Goal: Ask a question

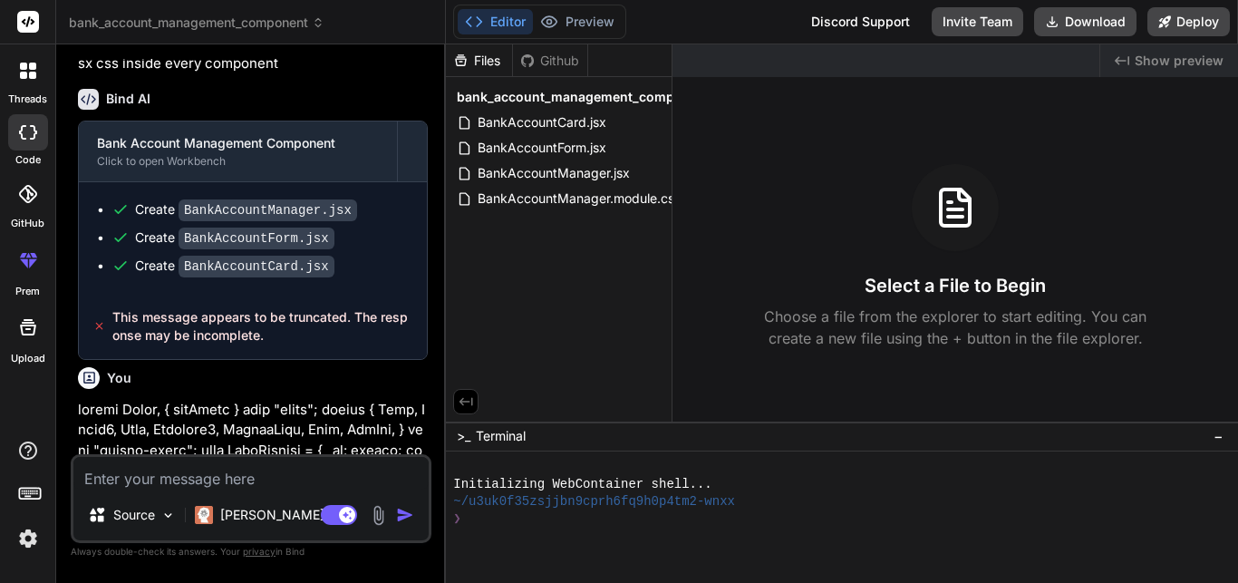
scroll to position [2857, 0]
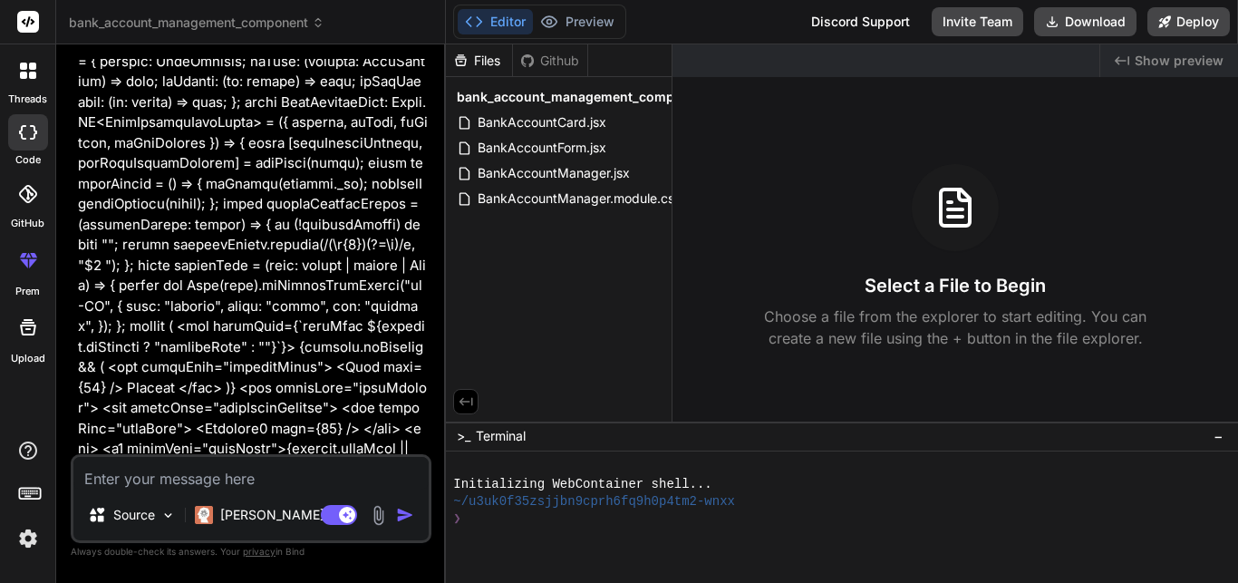
click at [20, 76] on icon at bounding box center [23, 75] width 7 height 7
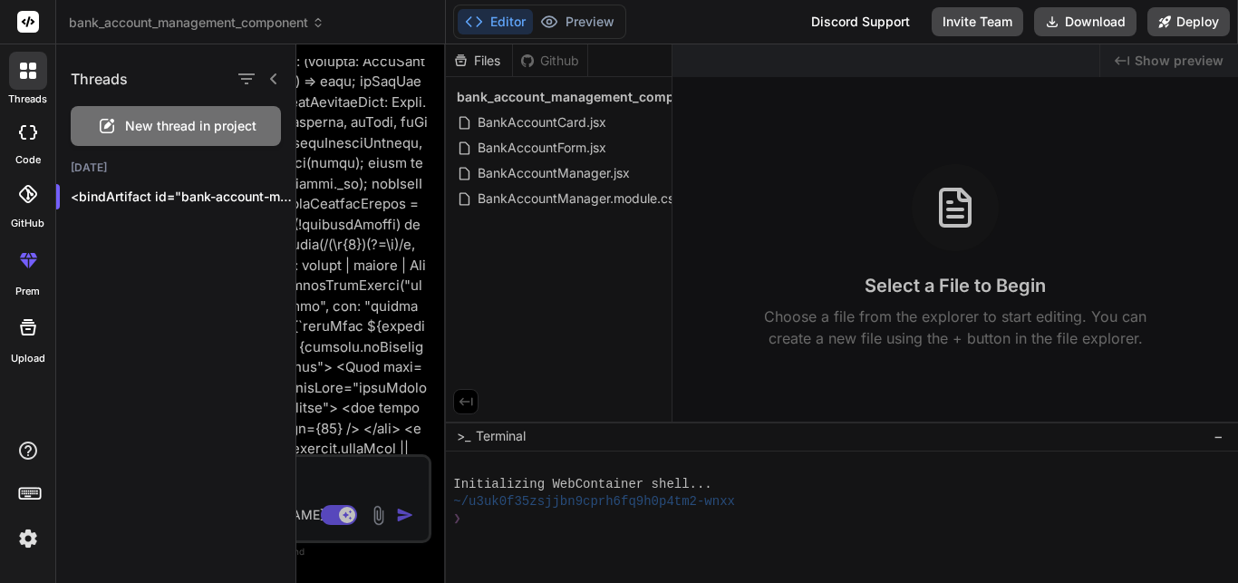
click at [169, 119] on span "New thread in project" at bounding box center [190, 126] width 131 height 18
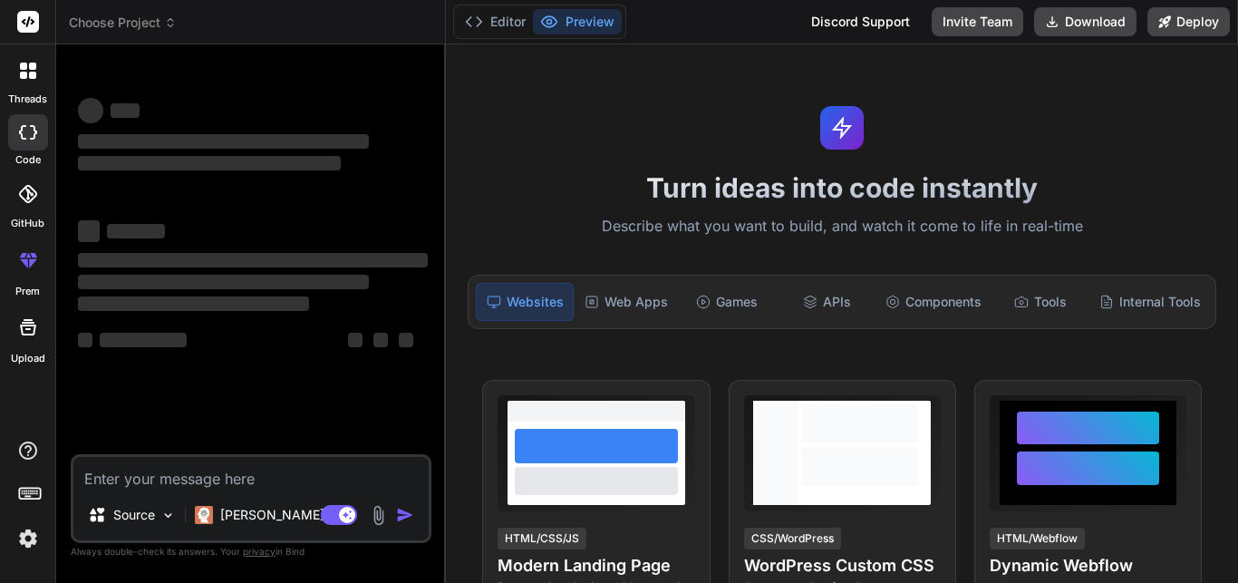
scroll to position [34, 0]
click at [923, 304] on div "Components" at bounding box center [933, 302] width 111 height 38
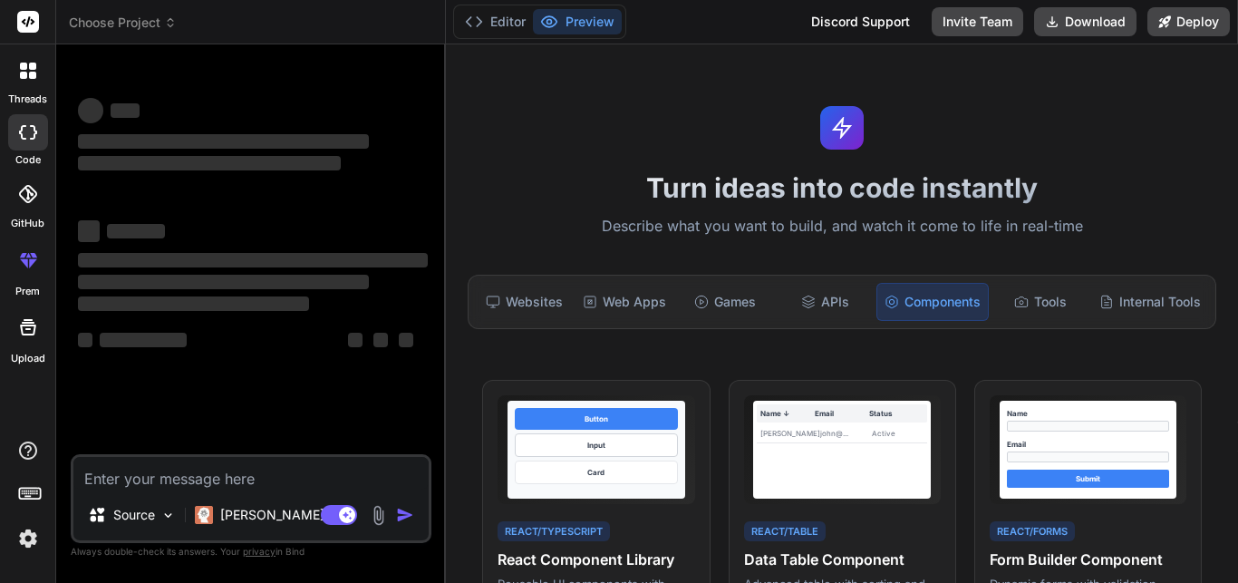
type textarea "x"
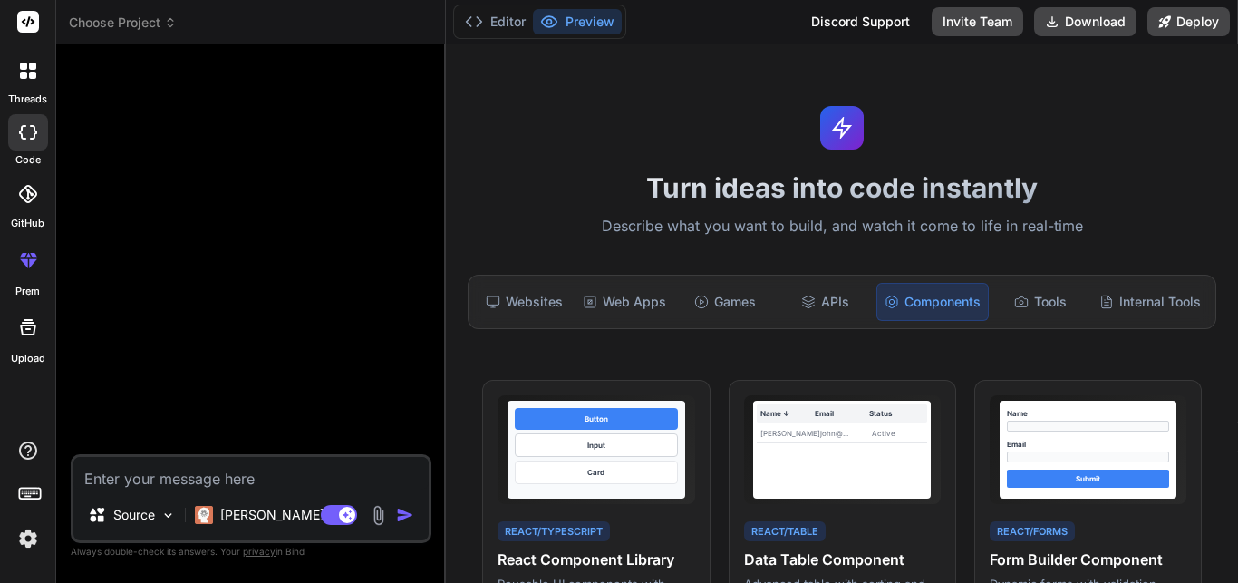
click at [349, 466] on textarea at bounding box center [250, 473] width 355 height 33
type textarea "a"
type textarea "x"
type textarea "ak"
type textarea "x"
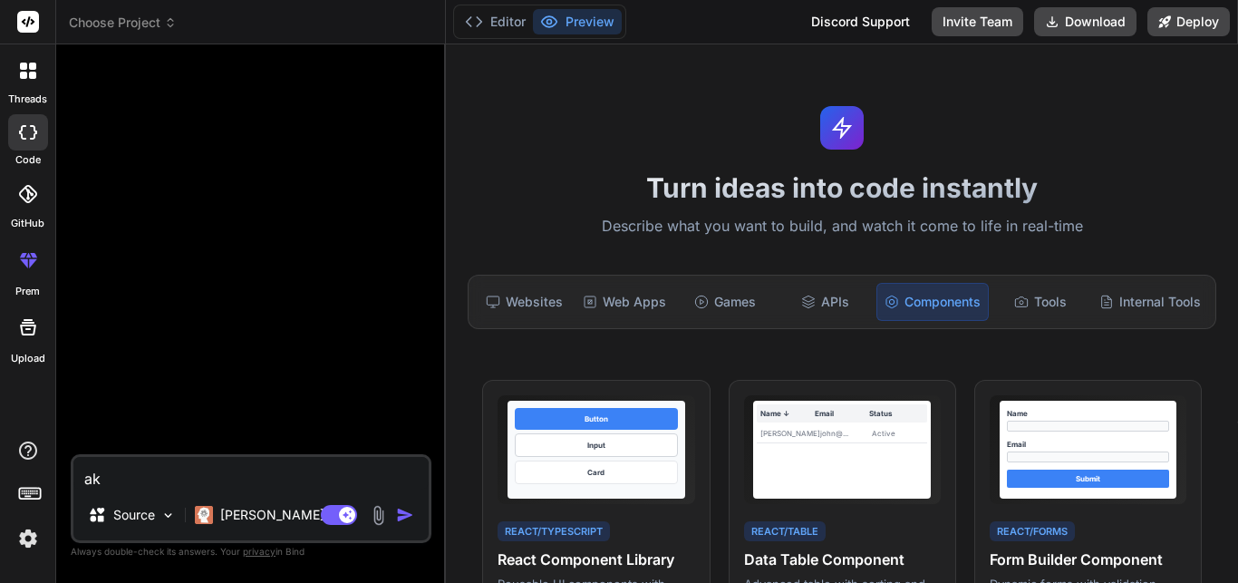
type textarea "ake"
type textarea "x"
type textarea "ak"
type textarea "x"
type textarea "a"
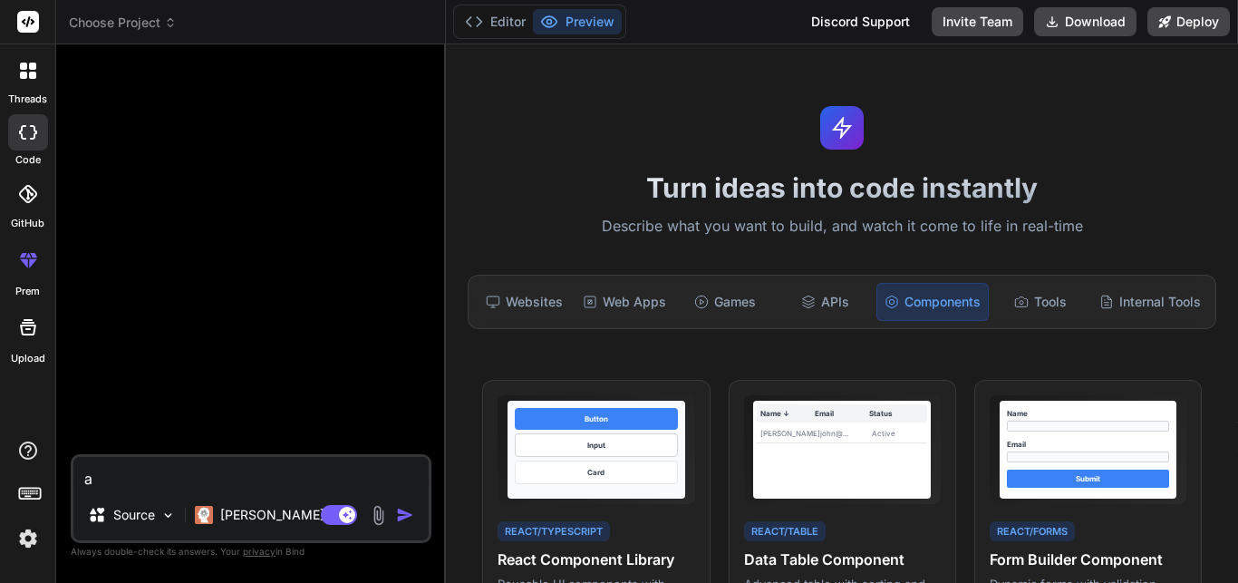
type textarea "x"
type textarea "m"
type textarea "x"
type textarea "ma"
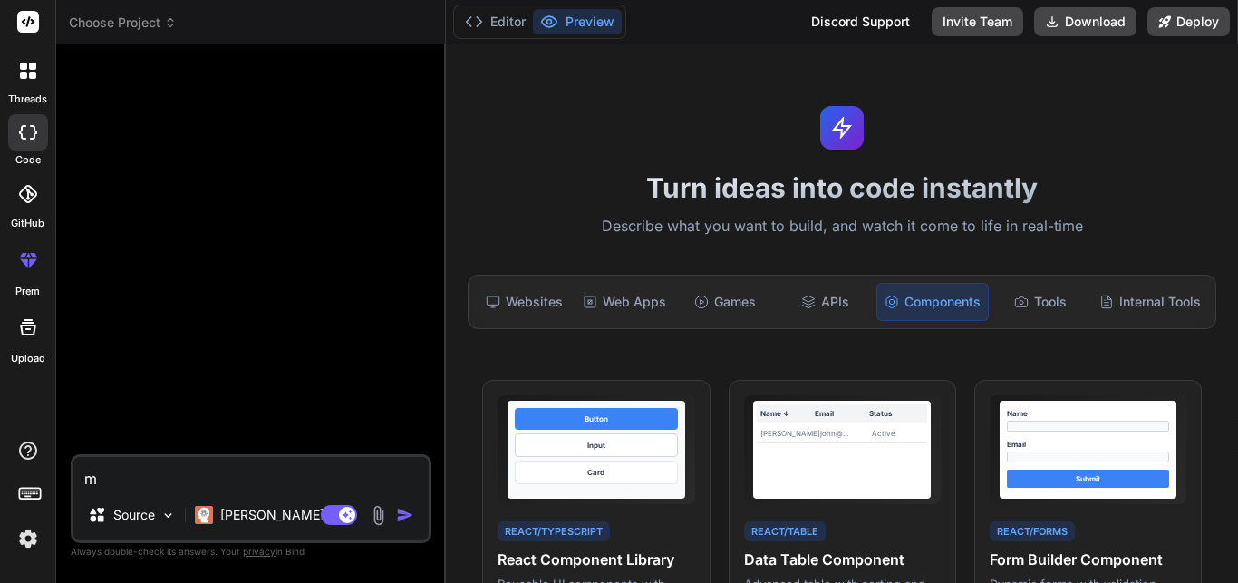
type textarea "x"
type textarea "mak"
type textarea "x"
type textarea "make"
type textarea "x"
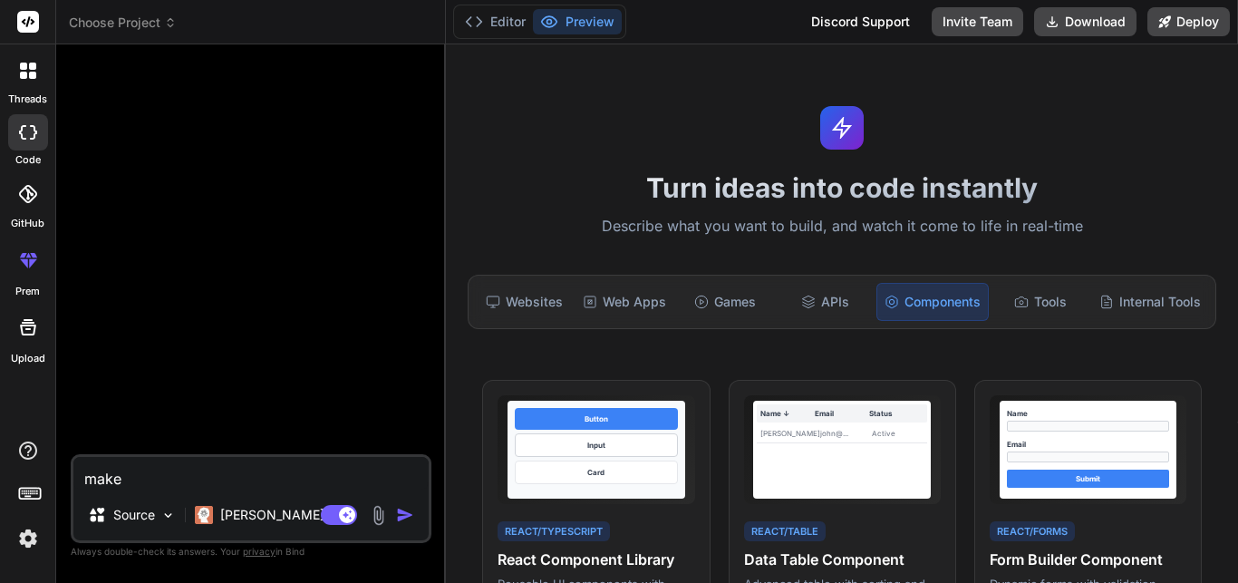
type textarea "make"
type textarea "x"
type textarea "make a"
type textarea "x"
type textarea "make a"
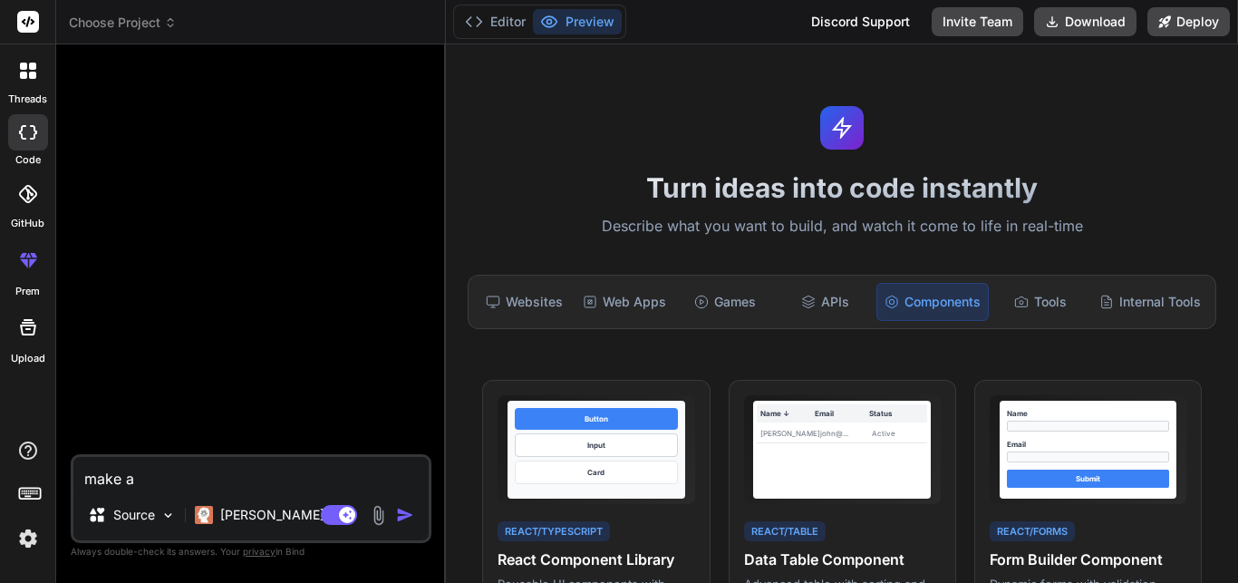
type textarea "x"
type textarea "make a c"
type textarea "x"
type textarea "make a co"
type textarea "x"
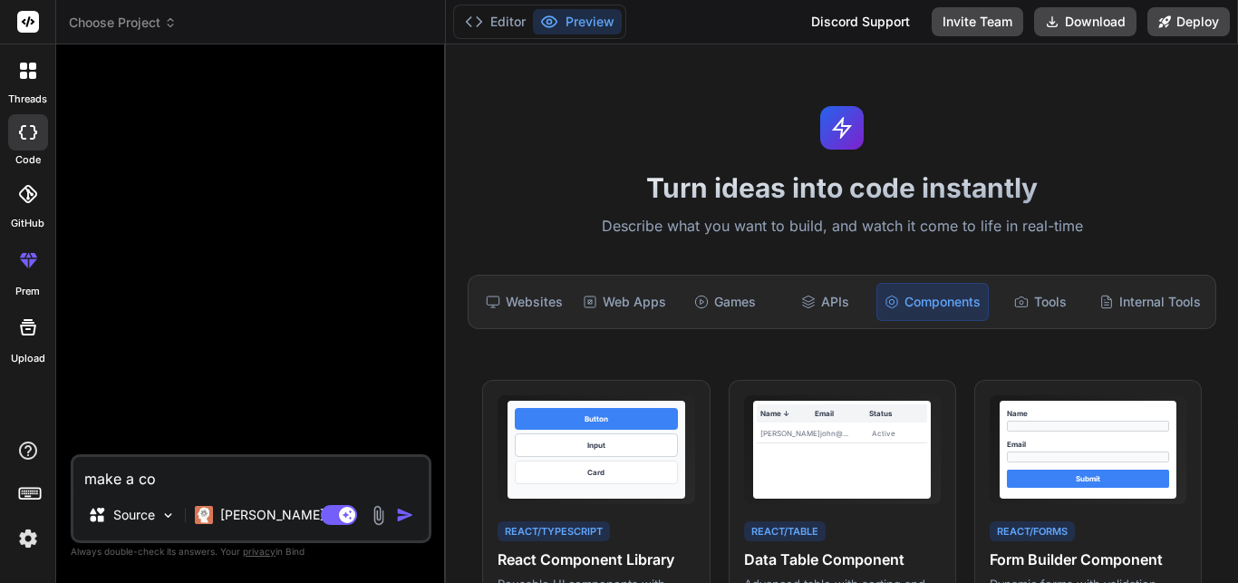
type textarea "make a com"
type textarea "x"
type textarea "make a comp"
type textarea "x"
type textarea "make a compo"
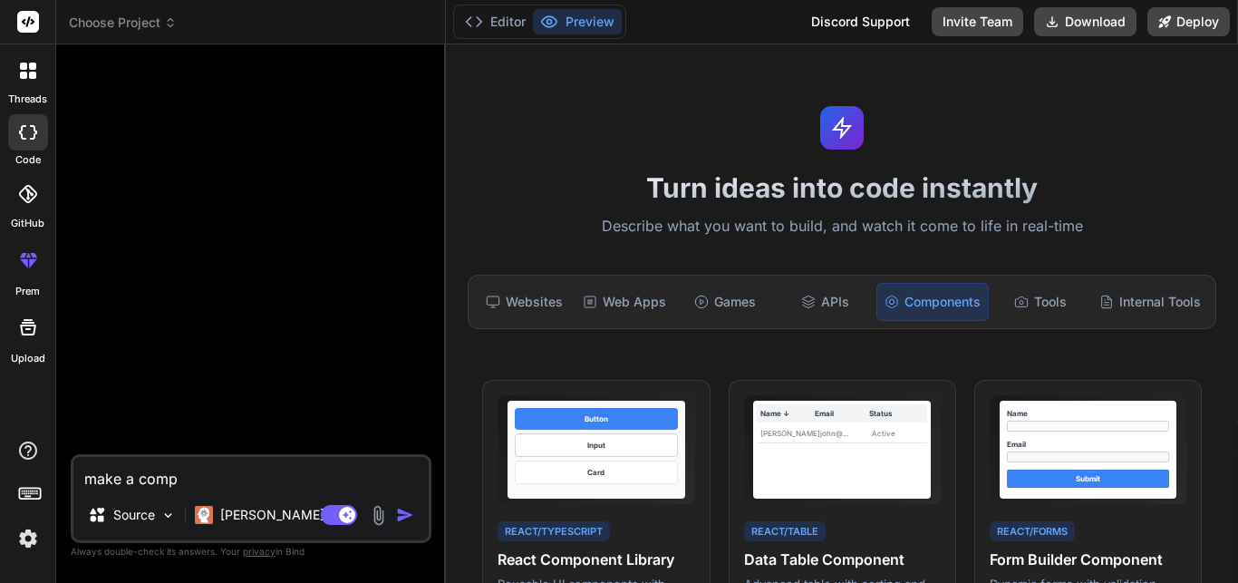
type textarea "x"
type textarea "make a compon"
type textarea "x"
type textarea "make a compone"
type textarea "x"
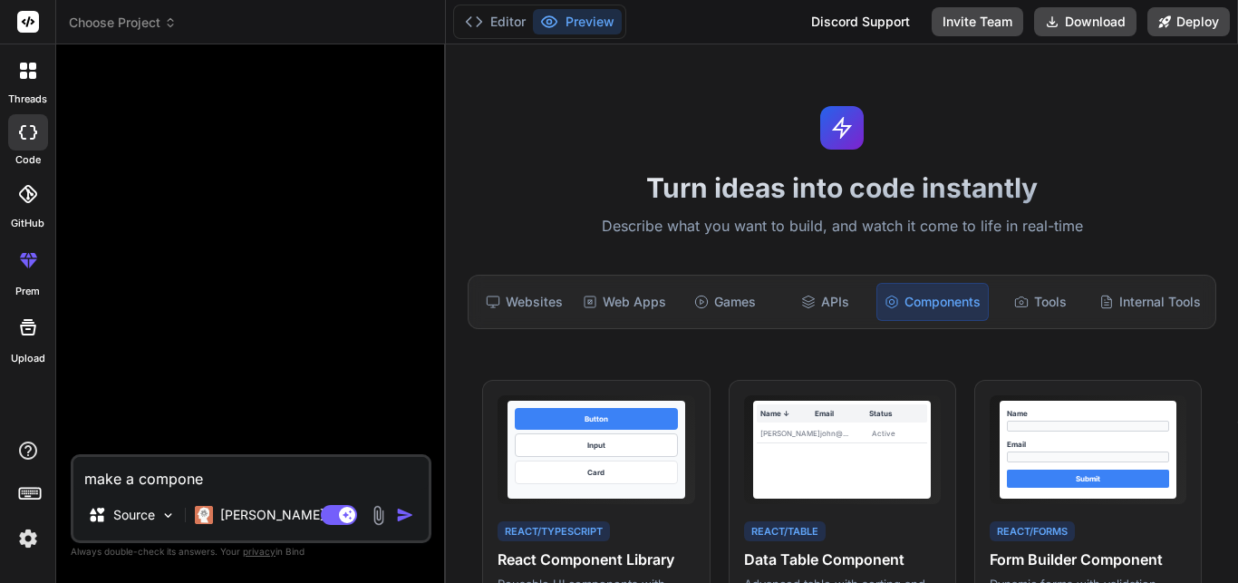
type textarea "make a componen"
type textarea "x"
type textarea "make a component"
type textarea "x"
type textarea "make a component"
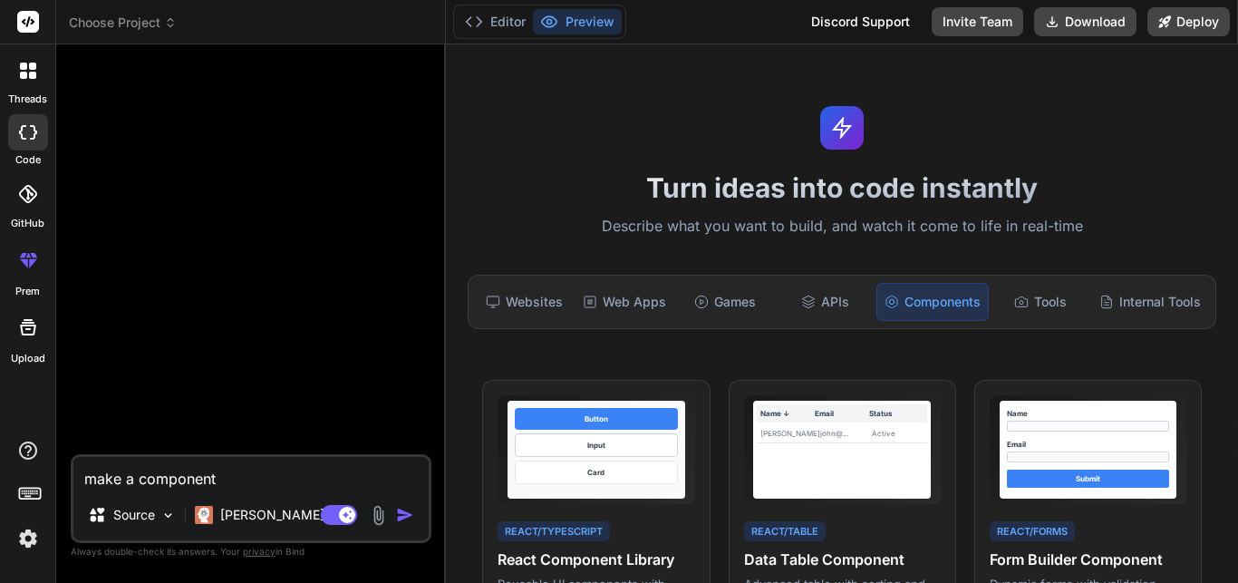
type textarea "x"
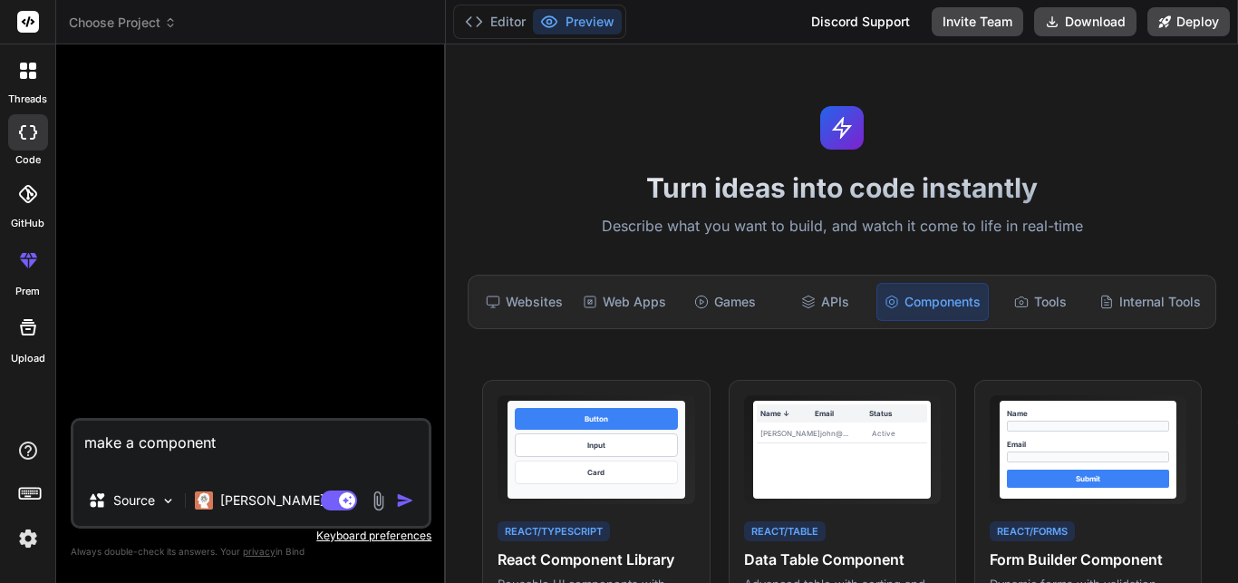
type textarea "make a component i"
type textarea "x"
type textarea "make a component in"
type textarea "x"
type textarea "make a component in"
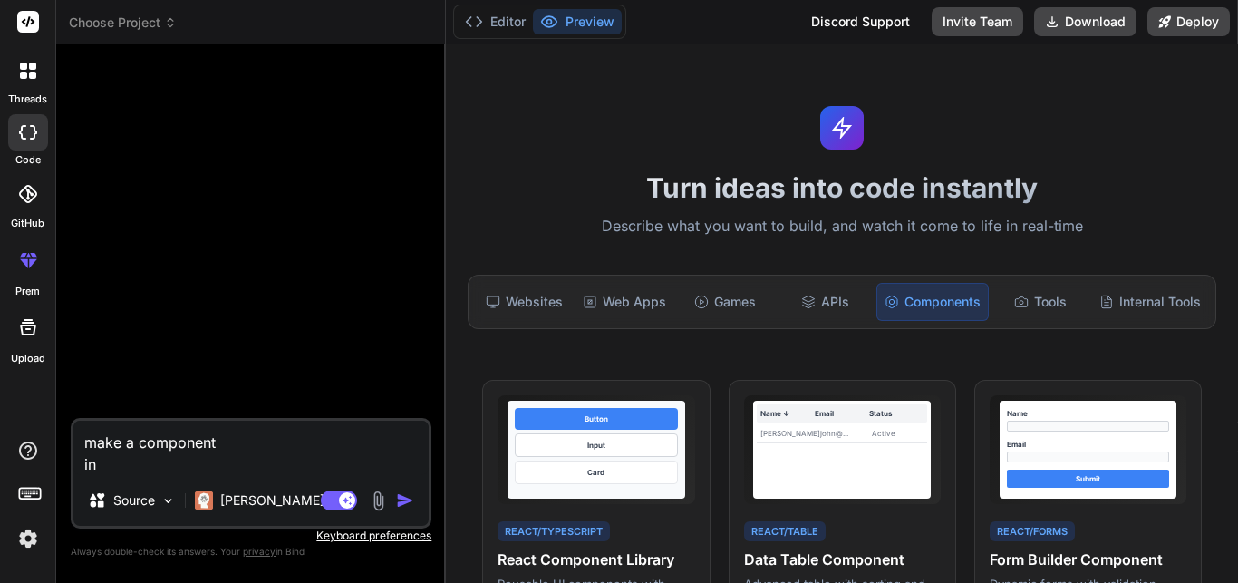
type textarea "x"
type textarea "make a component in t"
type textarea "x"
type textarea "make a component in th"
type textarea "x"
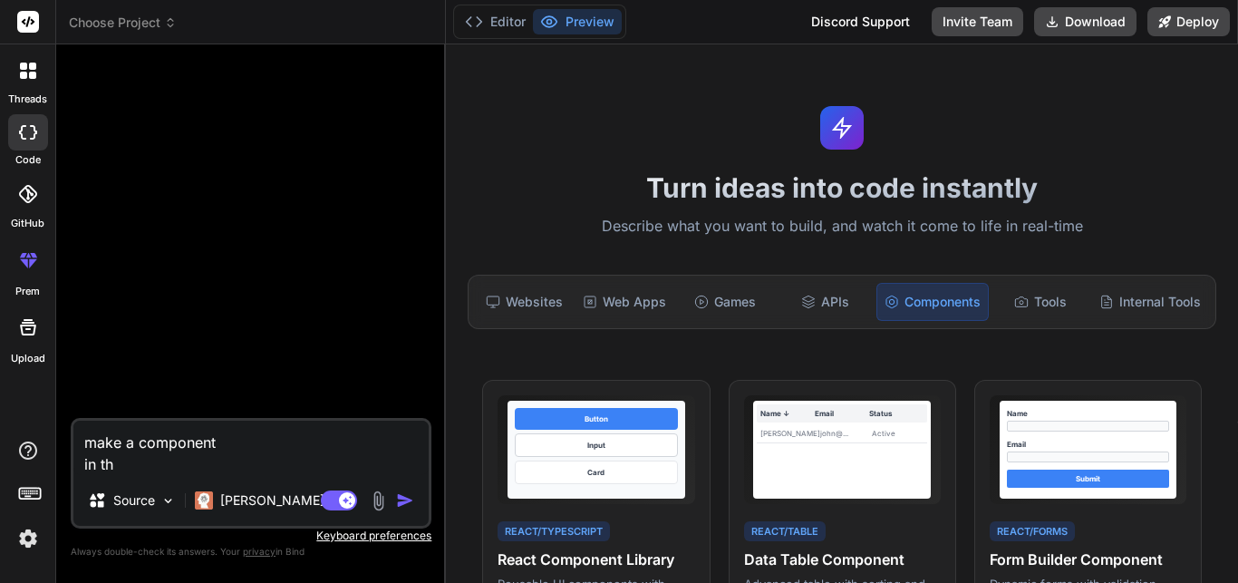
type textarea "make a component in thi"
type textarea "x"
type textarea "make a component in this"
type textarea "x"
type textarea "make a component in this"
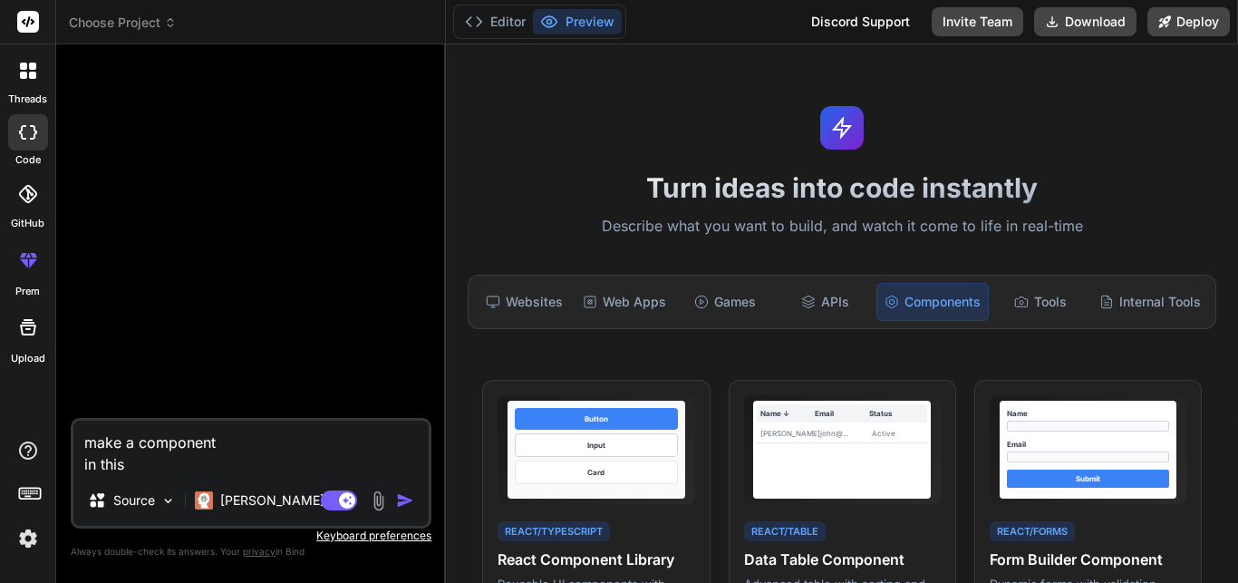
type textarea "x"
type textarea "make a component in this c"
type textarea "x"
type textarea "make a component in this co"
type textarea "x"
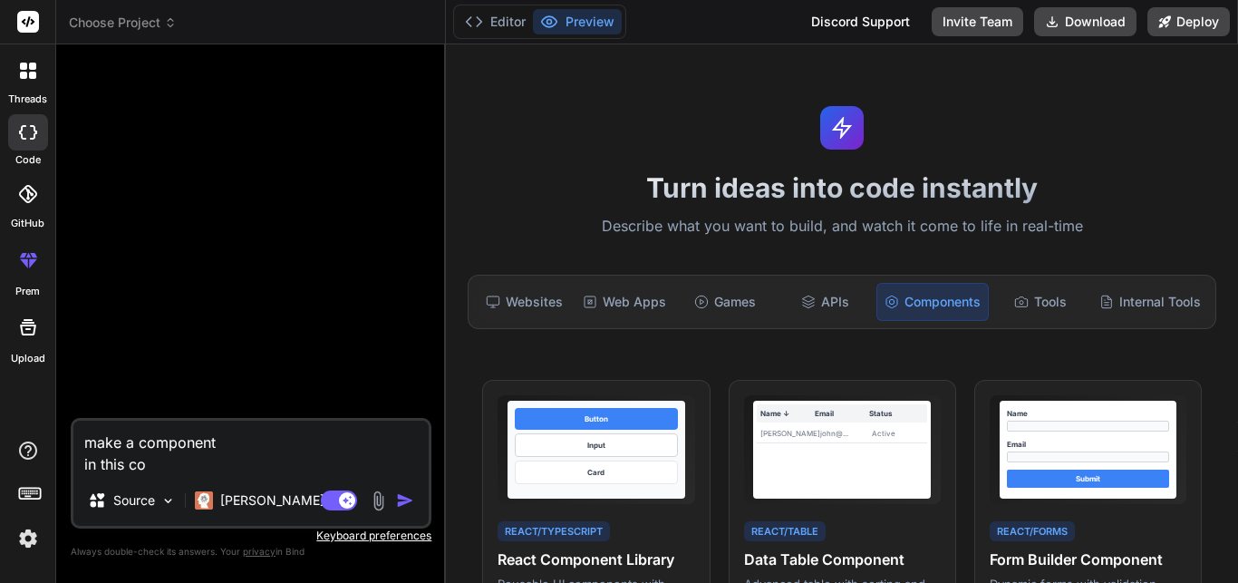
type textarea "make a component in this com"
type textarea "x"
type textarea "make a component in this comp"
type textarea "x"
type textarea "make a component in this compo"
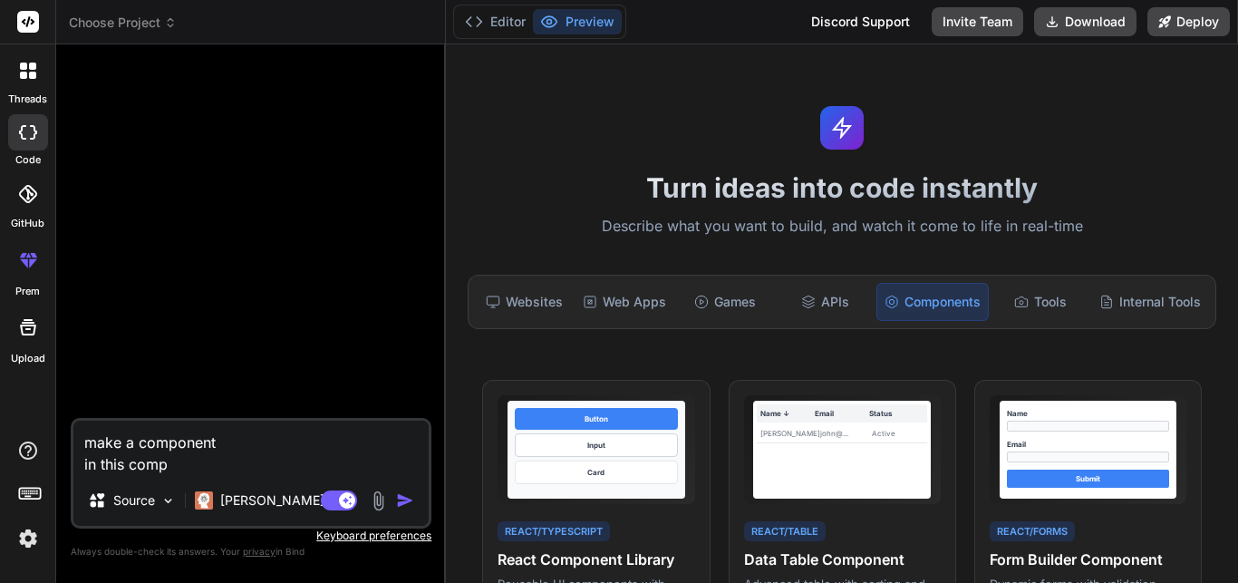
type textarea "x"
type textarea "make a component in this compon"
type textarea "x"
type textarea "make a component in this compone"
type textarea "x"
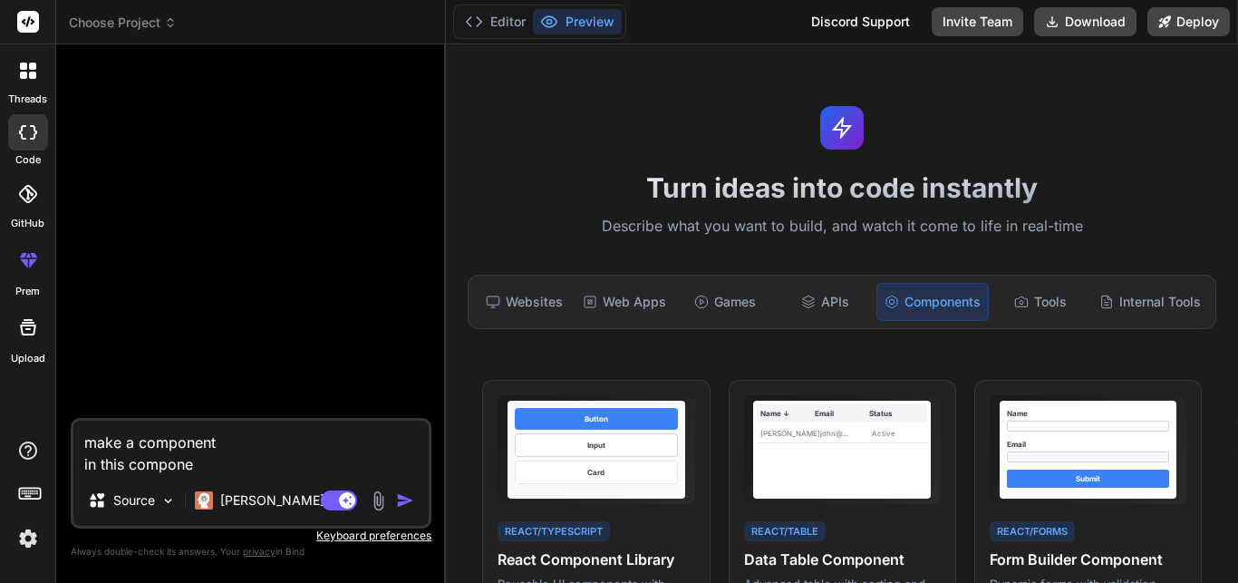
type textarea "make a component in this componen"
type textarea "x"
type textarea "make a component in this component"
type textarea "x"
type textarea "make a component in this component"
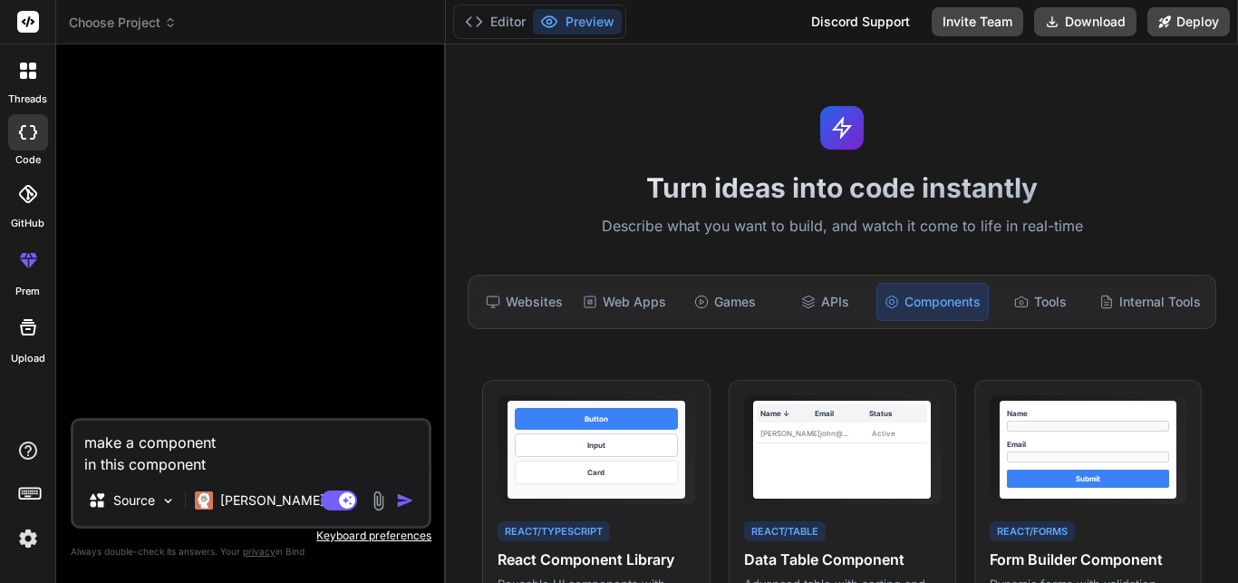
type textarea "x"
type textarea "make a component in this component i"
type textarea "x"
type textarea "make a component in this component i"
type textarea "x"
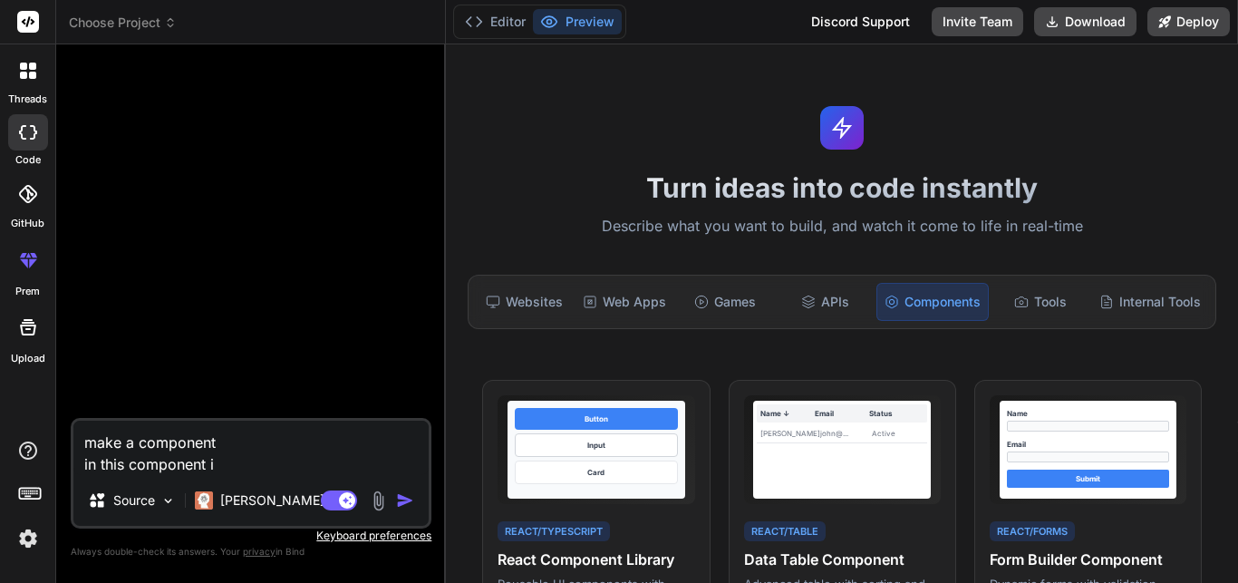
type textarea "make a component in this component i w"
type textarea "x"
type textarea "make a component in this component i wi"
type textarea "x"
type textarea "make a component in this component i wil"
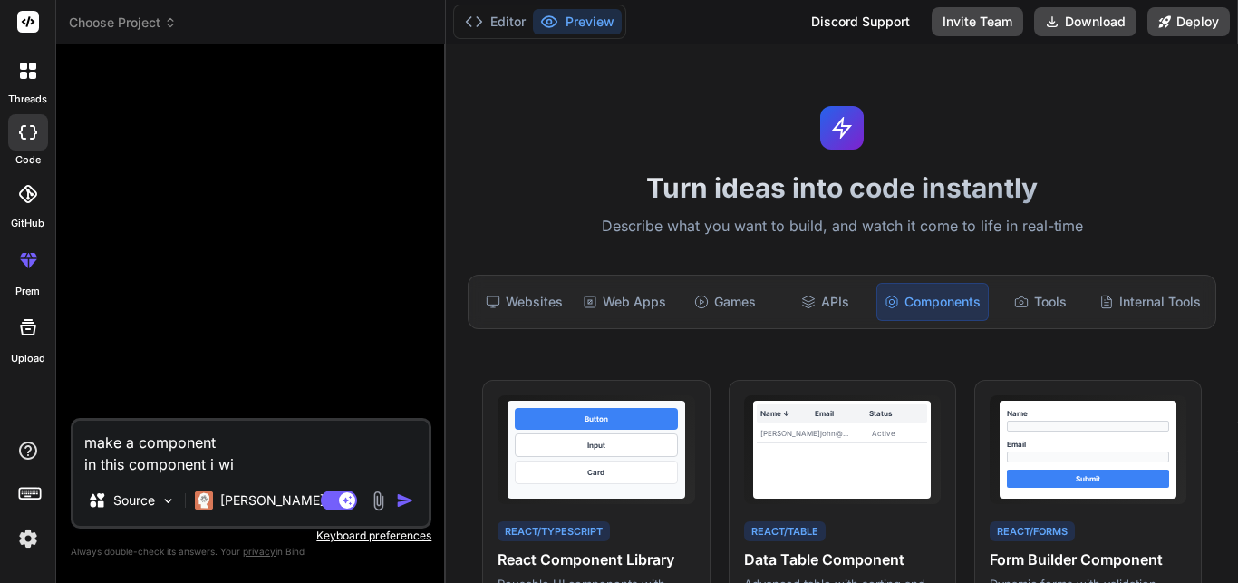
type textarea "x"
type textarea "make a component in this component i will"
type textarea "x"
type textarea "make a component in this component i will"
type textarea "x"
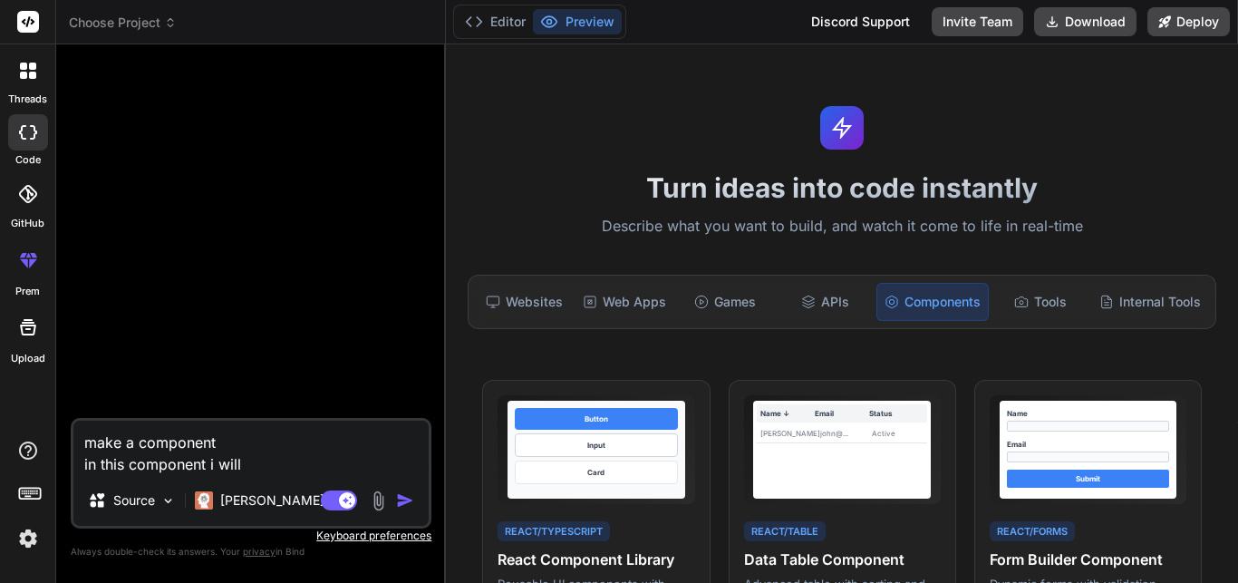
type textarea "make a component in this component i will a"
type textarea "x"
type textarea "make a component in this component i will as"
type textarea "x"
type textarea "make a component in this component i will ask"
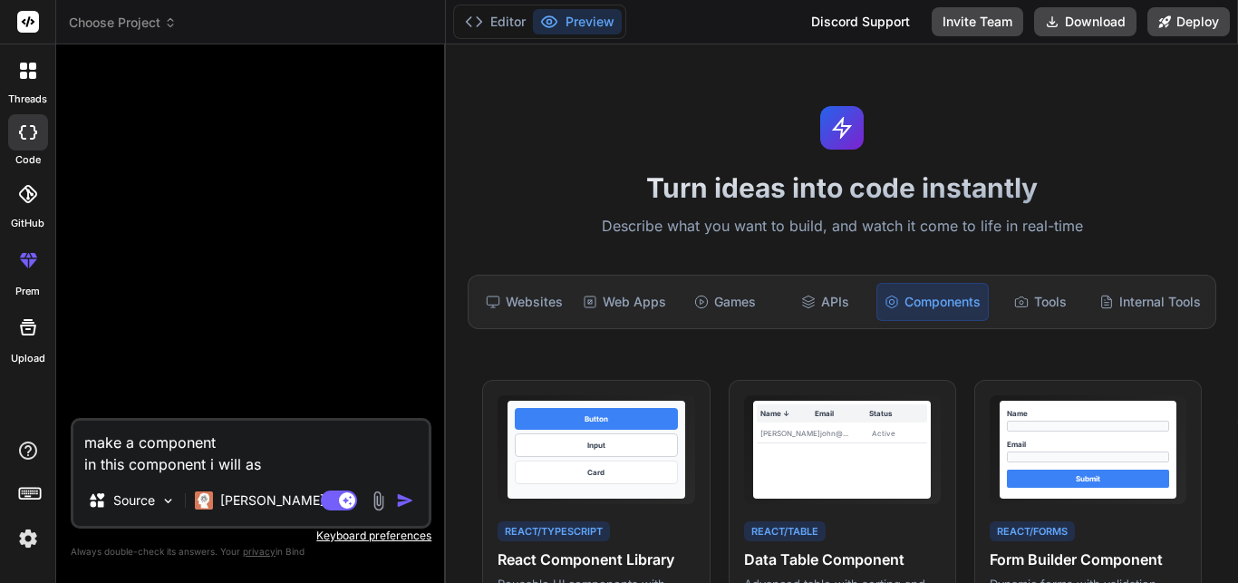
type textarea "x"
type textarea "make a component in this component i will ask"
type textarea "x"
type textarea "make a component in this component i will ask u"
type textarea "x"
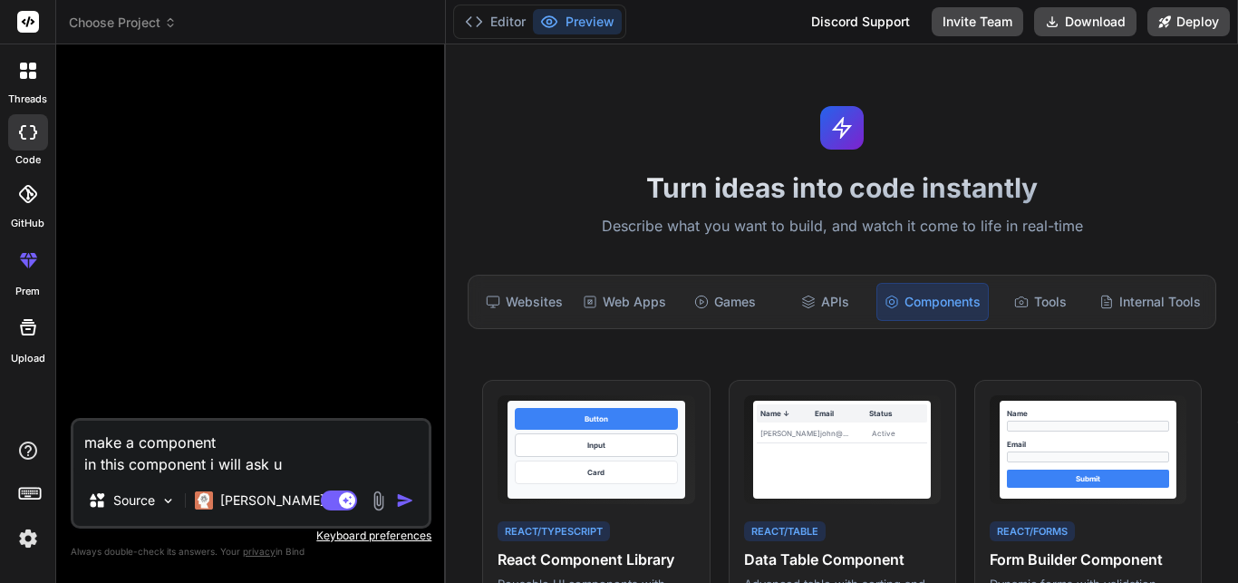
type textarea "make a component in this component i will ask us"
type textarea "x"
type textarea "make a component in this component i will ask use"
type textarea "x"
type textarea "make a component in this component i will ask user"
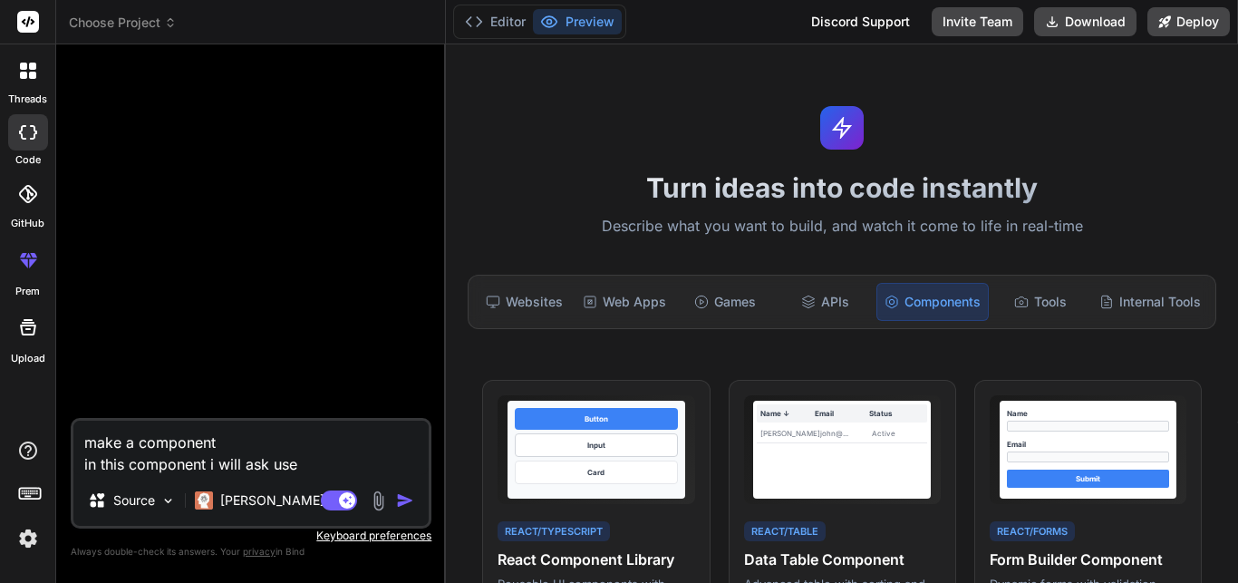
type textarea "x"
type textarea "make a component in this component i will ask user"
type textarea "x"
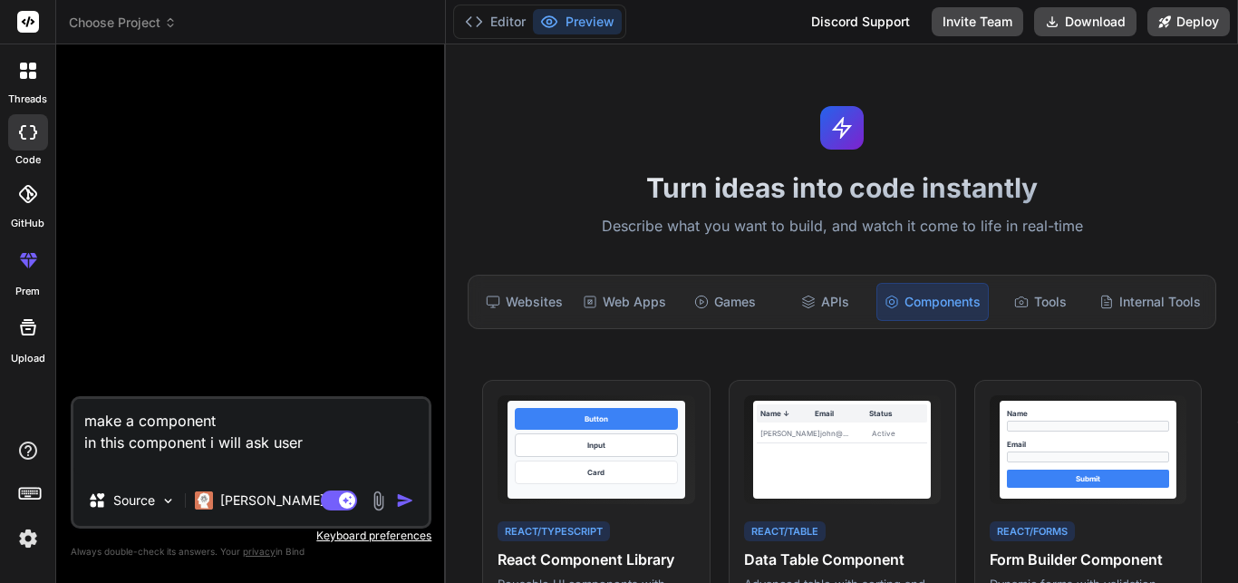
type textarea "make a component in this component i will ask user a"
type textarea "x"
type textarea "make a component in this component i will ask user ad"
type textarea "x"
type textarea "make a component in this component i will ask user adh"
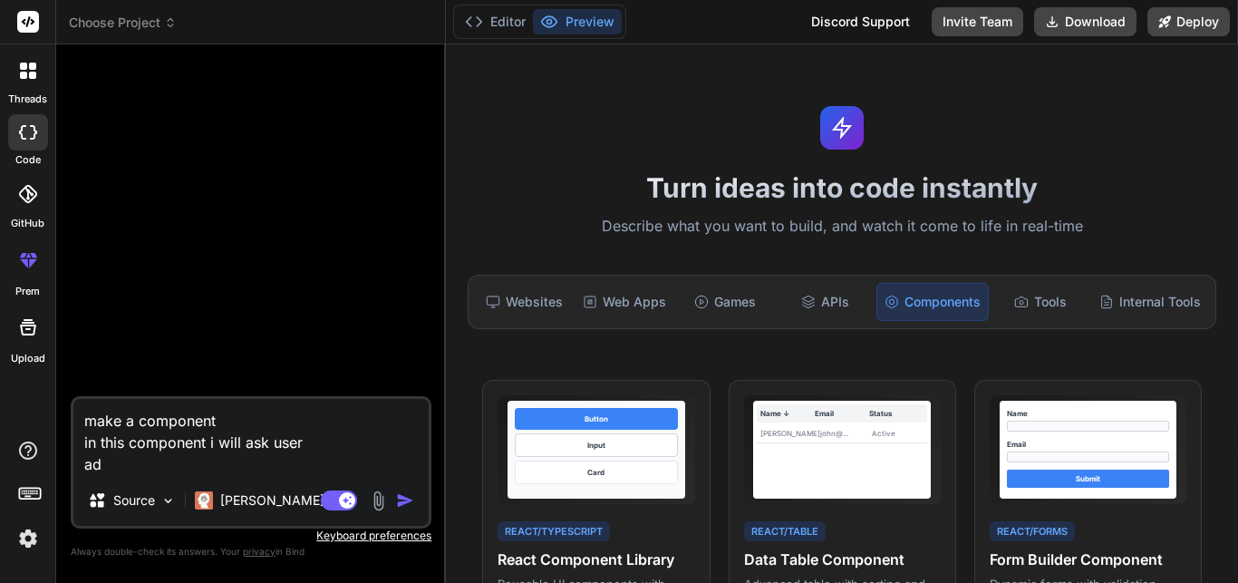
type textarea "x"
type textarea "make a component in this component i will ask user adha"
type textarea "x"
type textarea "make a component in this component i will ask user adhar"
type textarea "x"
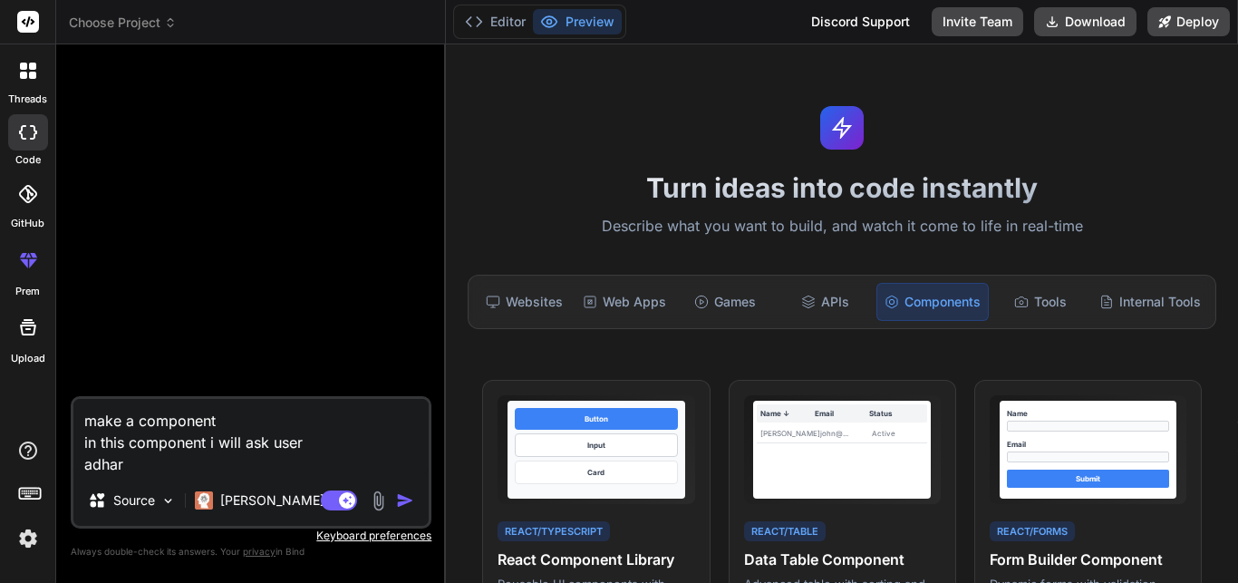
type textarea "make a component in this component i will ask user adhar"
type textarea "x"
type textarea "make a component in this component i will ask user adhar n"
type textarea "x"
type textarea "make a component in this component i will ask user adhar nu"
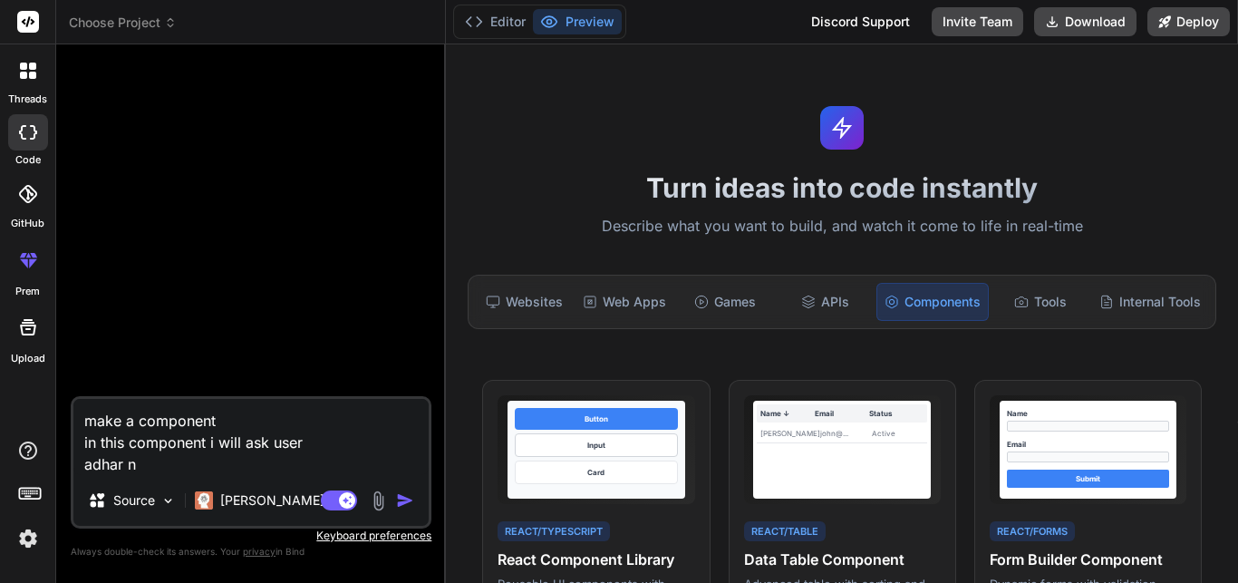
type textarea "x"
type textarea "make a component in this component i will ask user adhar num"
type textarea "x"
type textarea "make a component in this component i will ask user adhar numb"
type textarea "x"
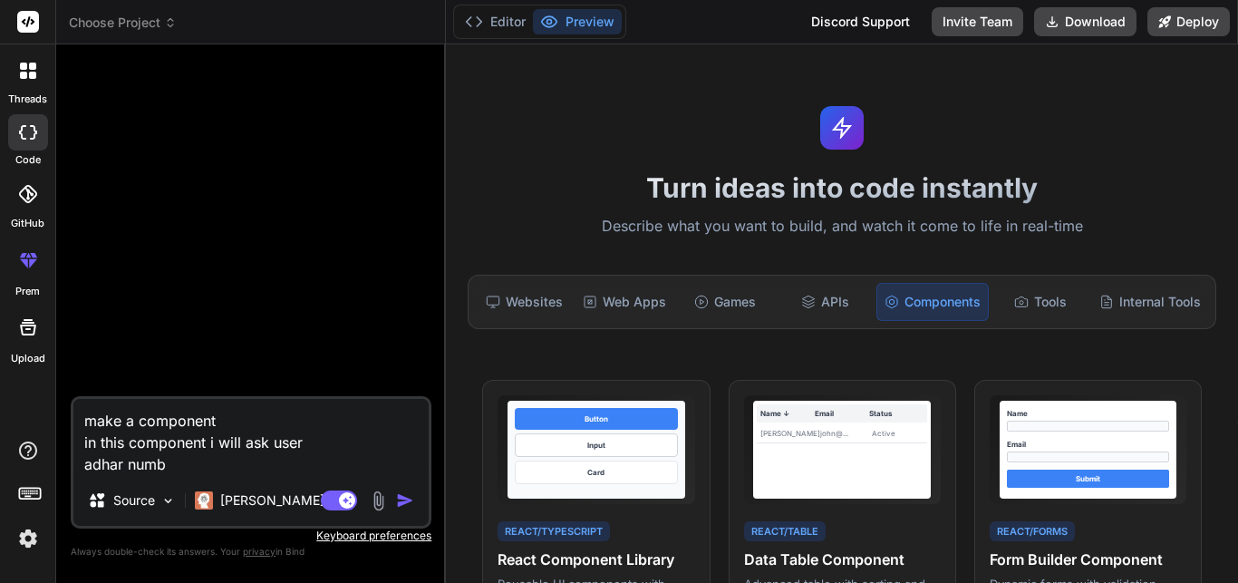
type textarea "make a component in this component i will ask user adhar numbe"
type textarea "x"
type textarea "make a component in this component i will ask user adhar number"
type textarea "x"
type textarea "make a component in this component i will ask user adhar number"
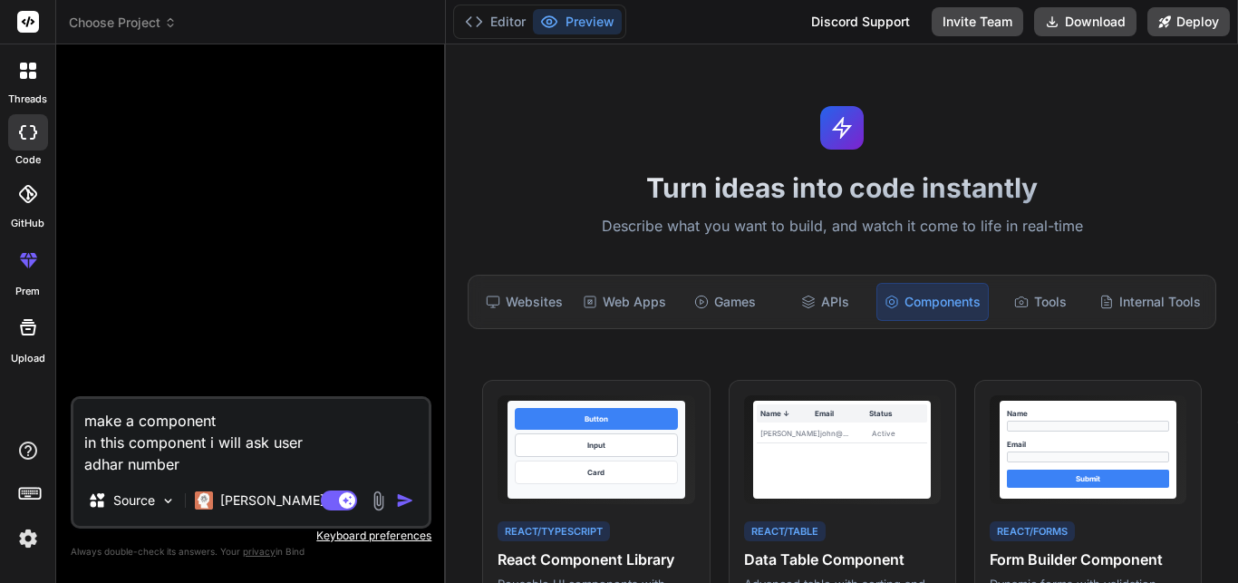
type textarea "x"
type textarea "make a component in this component i will ask user adhar number a"
type textarea "x"
type textarea "make a component in this component i will ask user adhar number an"
type textarea "x"
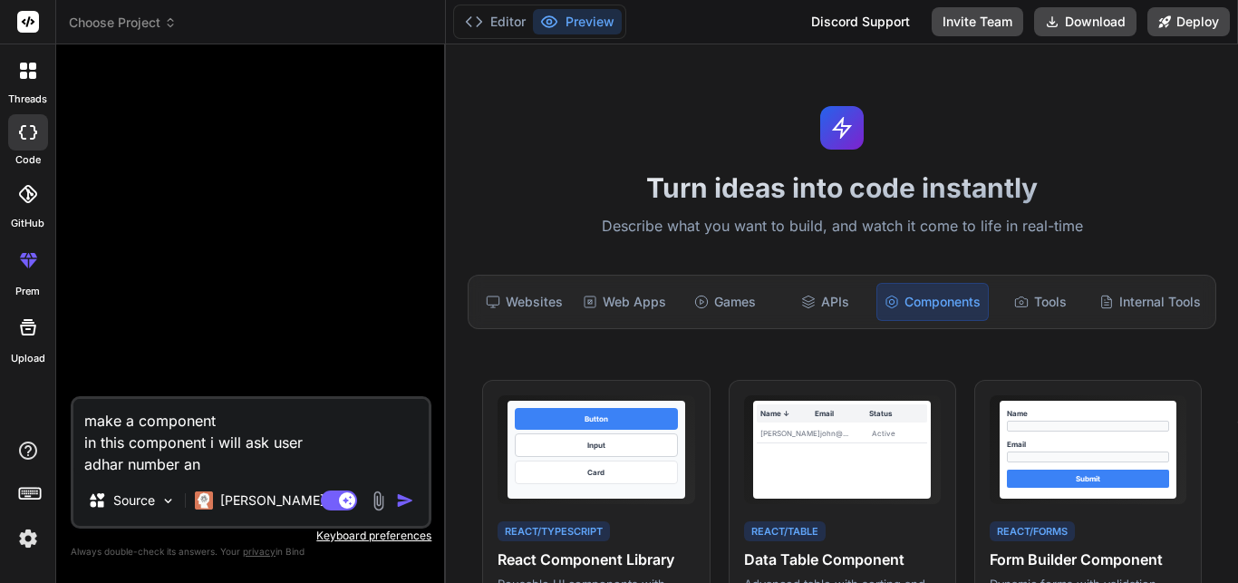
type textarea "make a component in this component i will ask user adhar number and"
type textarea "x"
type textarea "make a component in this component i will ask user adhar number and"
type textarea "x"
type textarea "make a component in this component i will ask user adhar number and a"
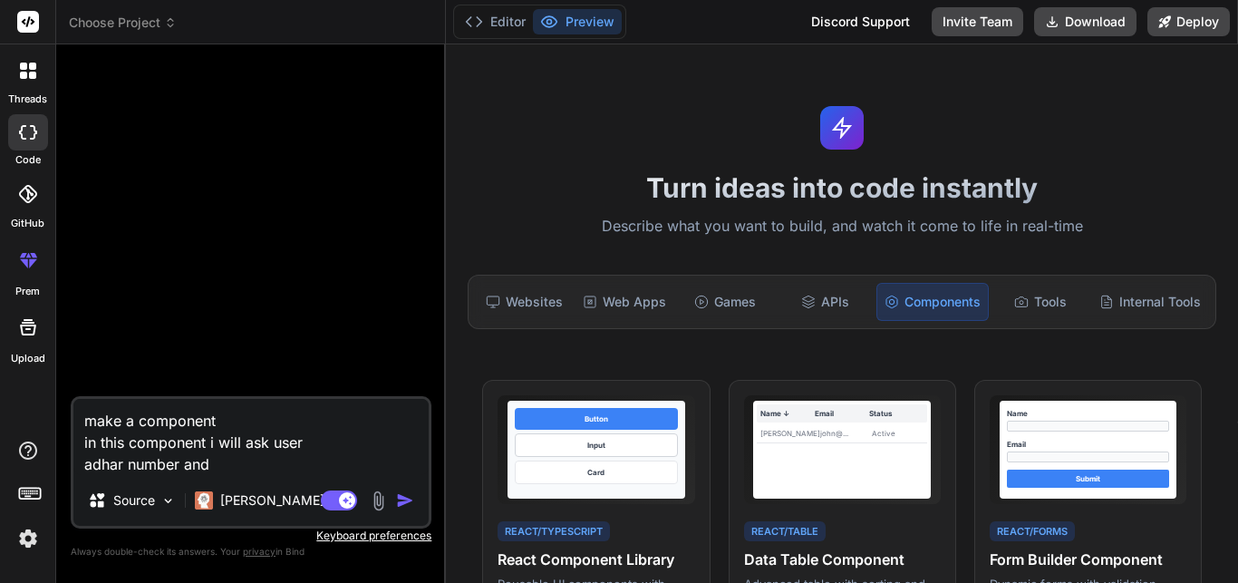
type textarea "x"
type textarea "make a component in this component i will ask user adhar number and ad"
type textarea "x"
type textarea "make a component in this component i will ask user adhar number and adh"
type textarea "x"
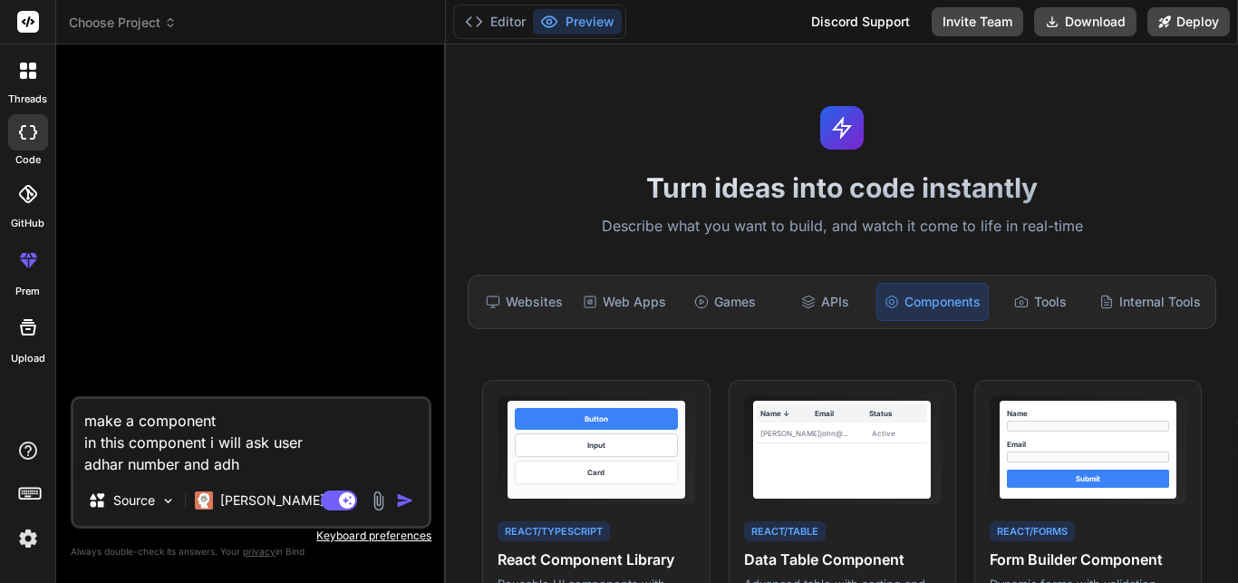
type textarea "make a component in this component i will ask user adhar number and adha"
type textarea "x"
type textarea "make a component in this component i will ask user adhar number and adhar"
type textarea "x"
type textarea "make a component in this component i will ask user adhar number and adhar"
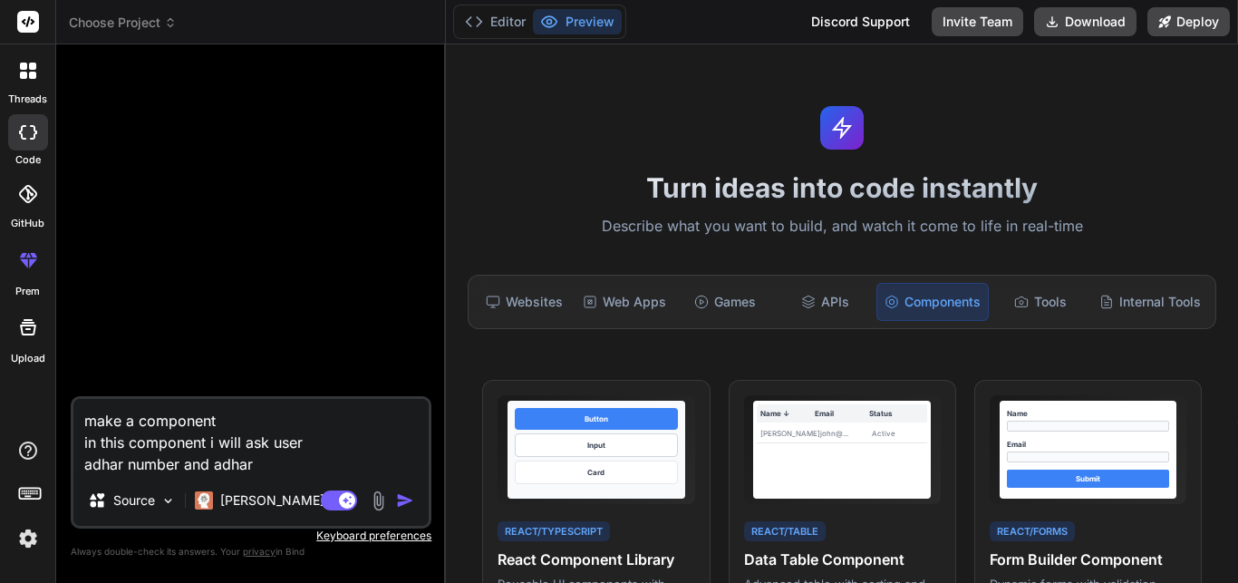
type textarea "x"
type textarea "make a component in this component i will ask user adhar number and adhar b"
type textarea "x"
type textarea "make a component in this component i will ask user adhar number and adhar bo"
type textarea "x"
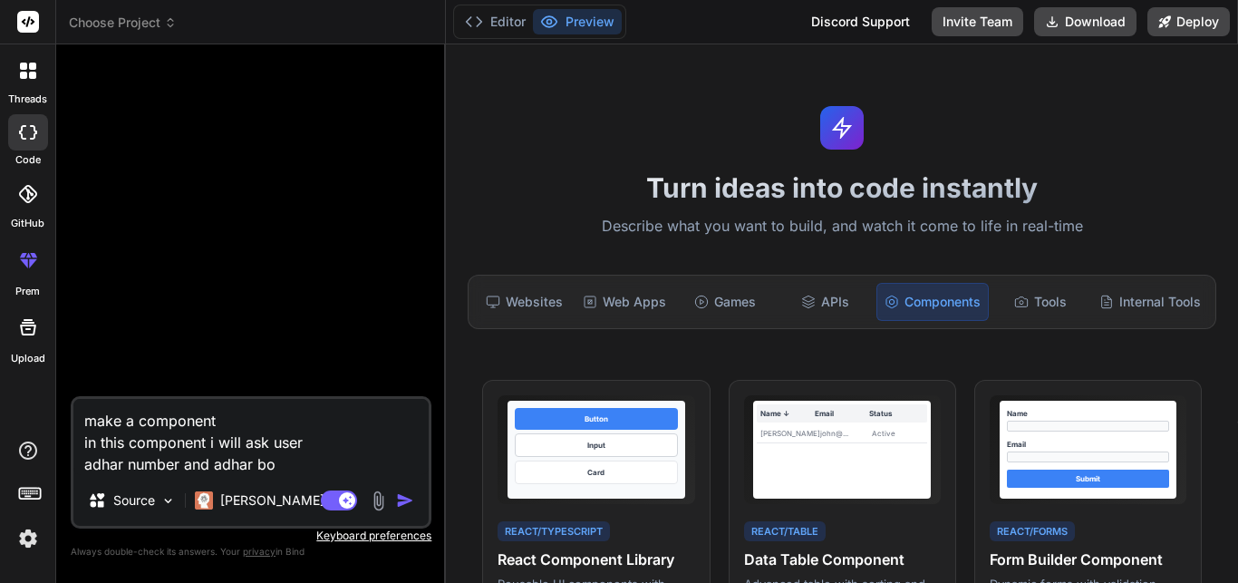
type textarea "make a component in this component i will ask user adhar number and adhar bot"
type textarea "x"
type textarea "make a component in this component i will ask user adhar number and adhar both"
type textarea "x"
type textarea "make a component in this component i will ask user adhar number and adhar both"
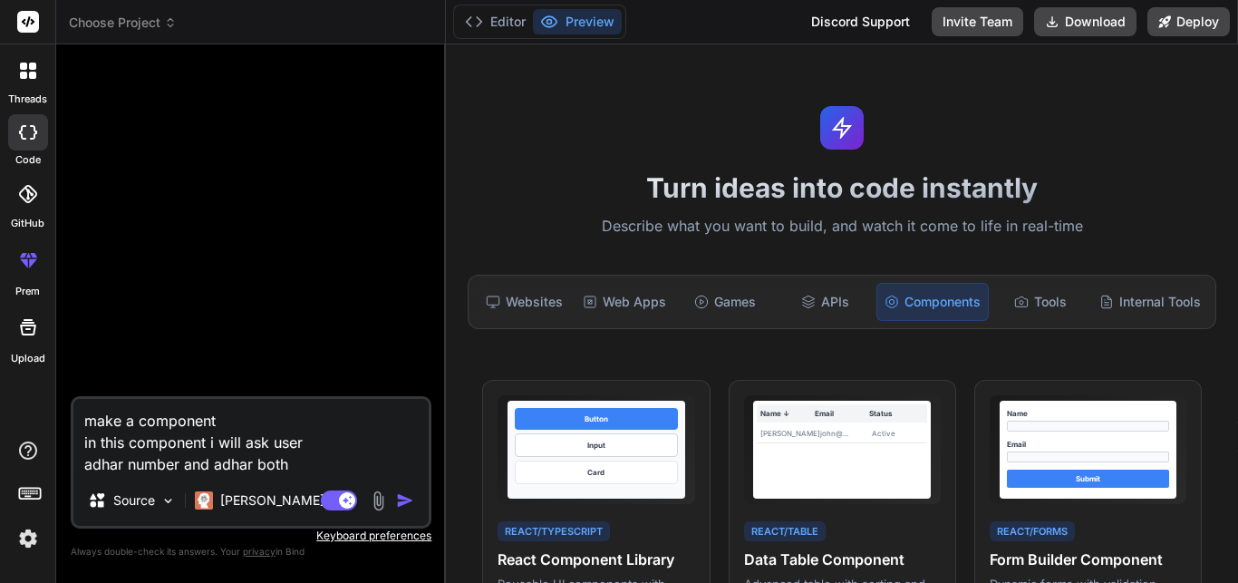
type textarea "x"
type textarea "make a component in this component i will ask user adhar number and adhar both s"
type textarea "x"
type textarea "make a component in this component i will ask user adhar number and adhar both …"
type textarea "x"
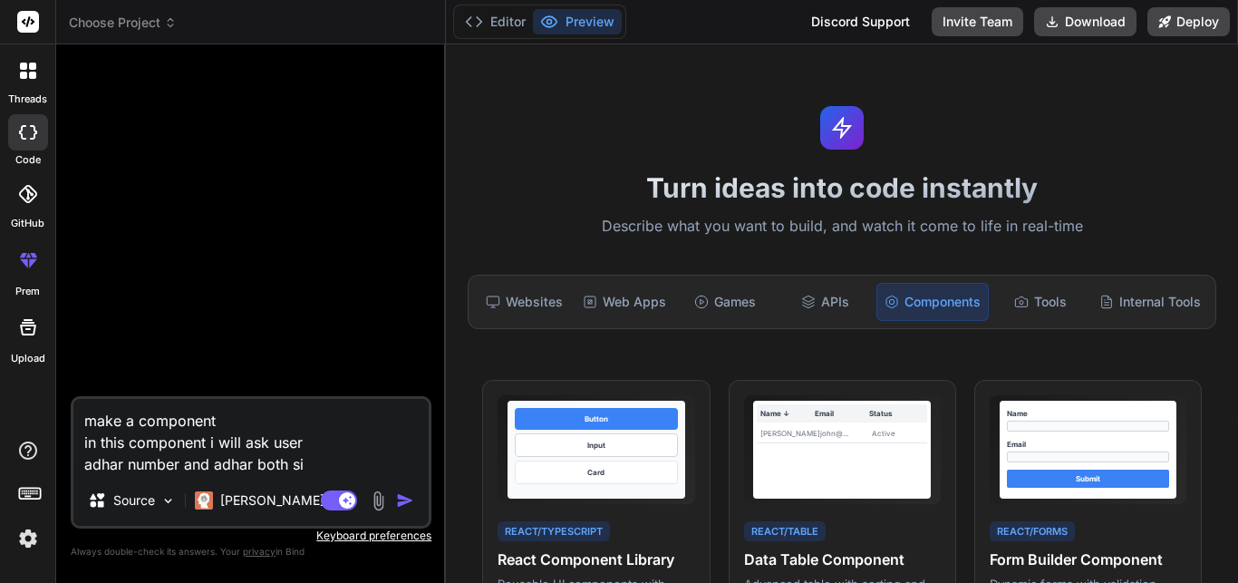
type textarea "make a component in this component i will ask user adhar number and adhar both …"
type textarea "x"
type textarea "make a component in this component i will ask user adhar number and adhar both …"
type textarea "x"
type textarea "make a component in this component i will ask user adhar number and adhar both …"
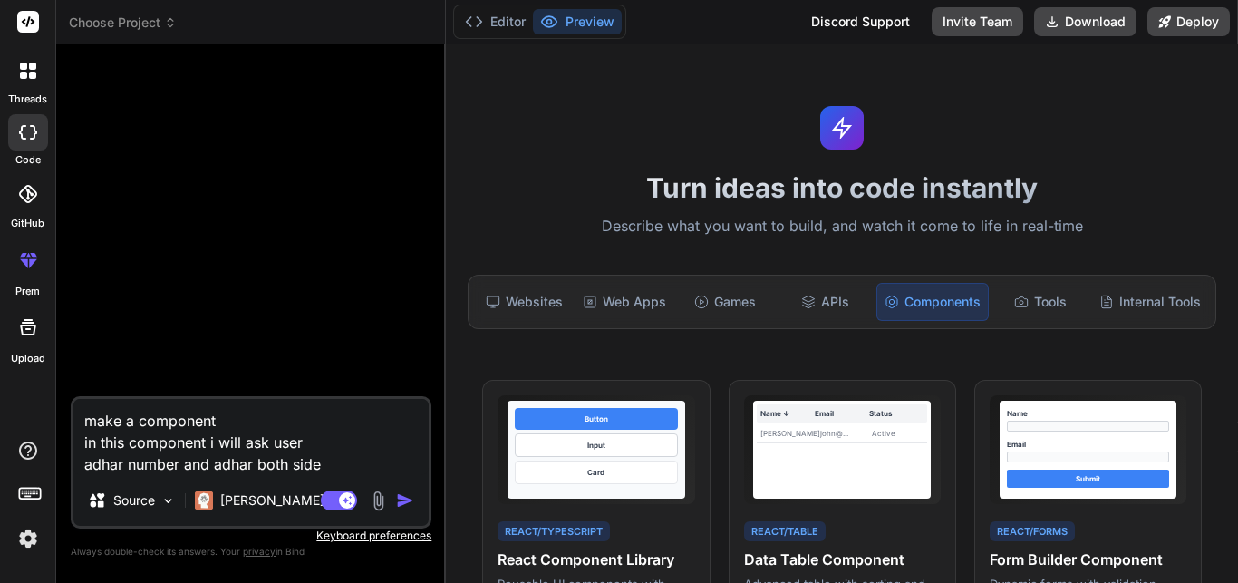
type textarea "x"
type textarea "make a component in this component i will ask user adhar number and adhar both …"
type textarea "x"
type textarea "make a component in this component i will ask user adhar number and adhar both …"
type textarea "x"
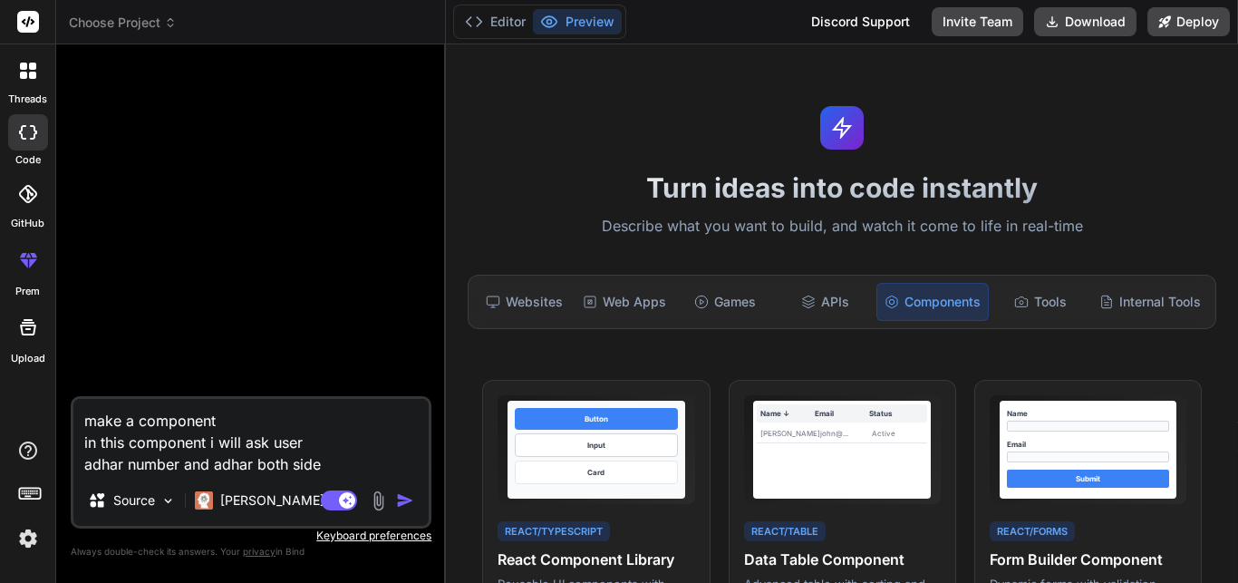
type textarea "make a component in this component i will ask user adhar number and adhar both …"
type textarea "x"
type textarea "make a component in this component i will ask user adhar number and adhar both …"
type textarea "x"
type textarea "make a component in this component i will ask user adhar number and adhar both …"
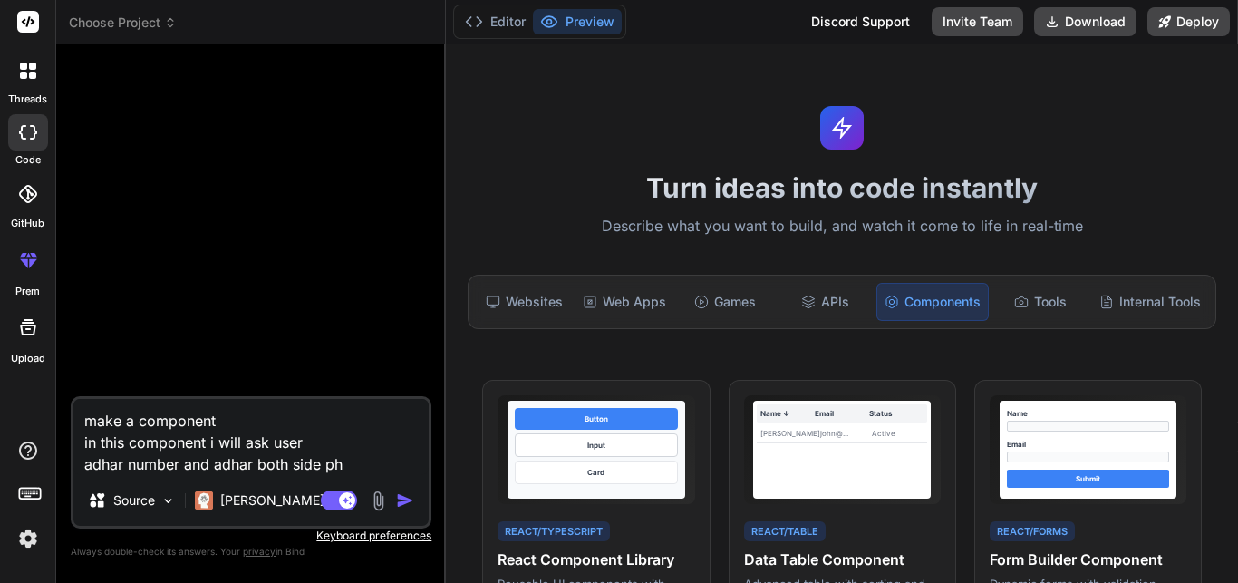
type textarea "x"
type textarea "make a component in this component i will ask user adhar number and adhar both …"
type textarea "x"
type textarea "make a component in this component i will ask user adhar number and adhar both …"
type textarea "x"
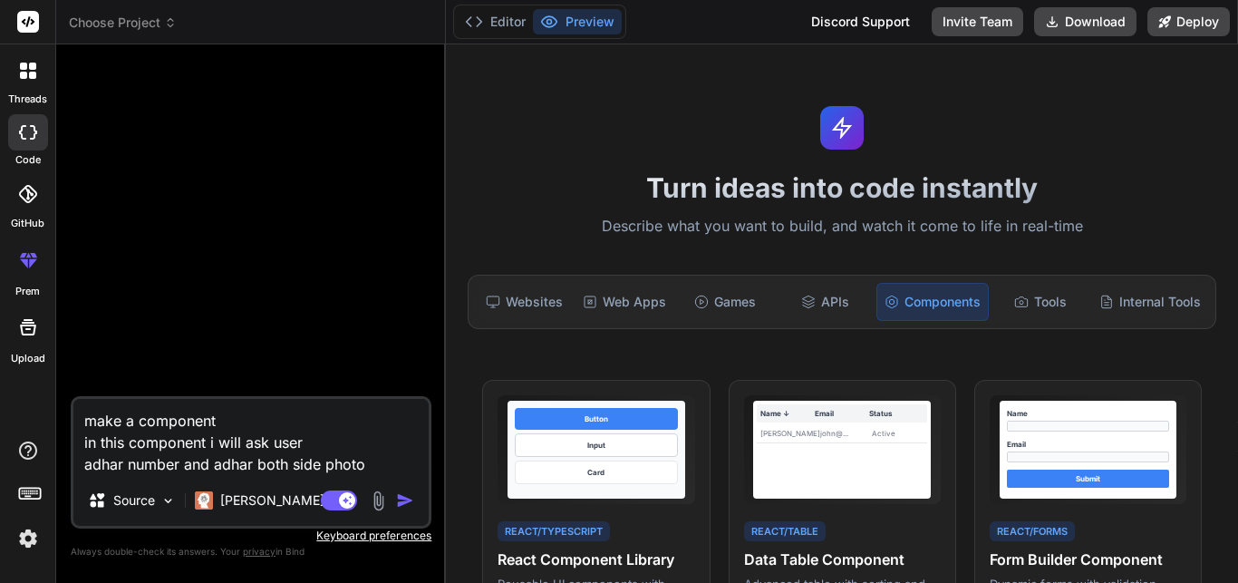
type textarea "make a component in this component i will ask user adhar number and adhar both …"
type textarea "x"
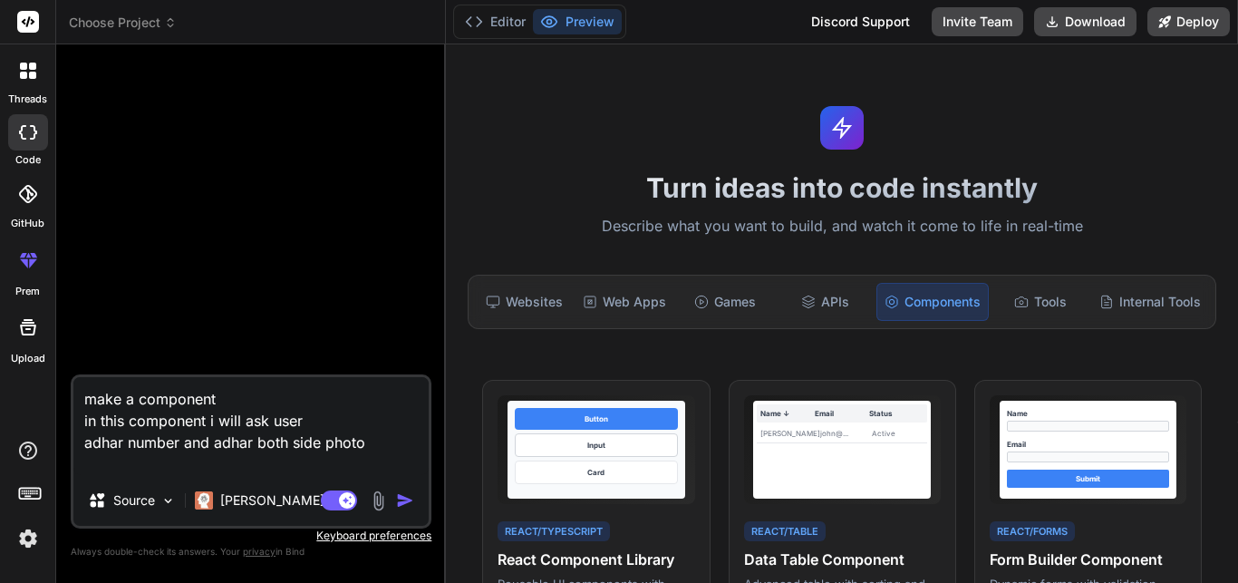
type textarea "make a component in this component i will ask user adhar number and adhar both …"
type textarea "x"
type textarea "make a component in this component i will ask user adhar number and adhar both …"
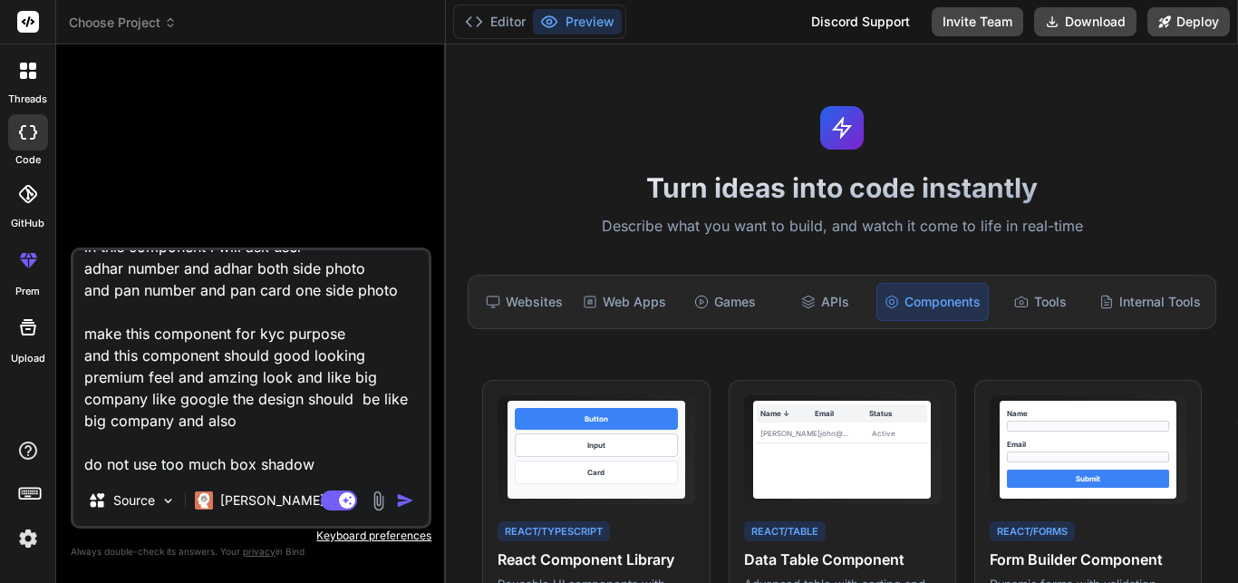
scroll to position [69, 0]
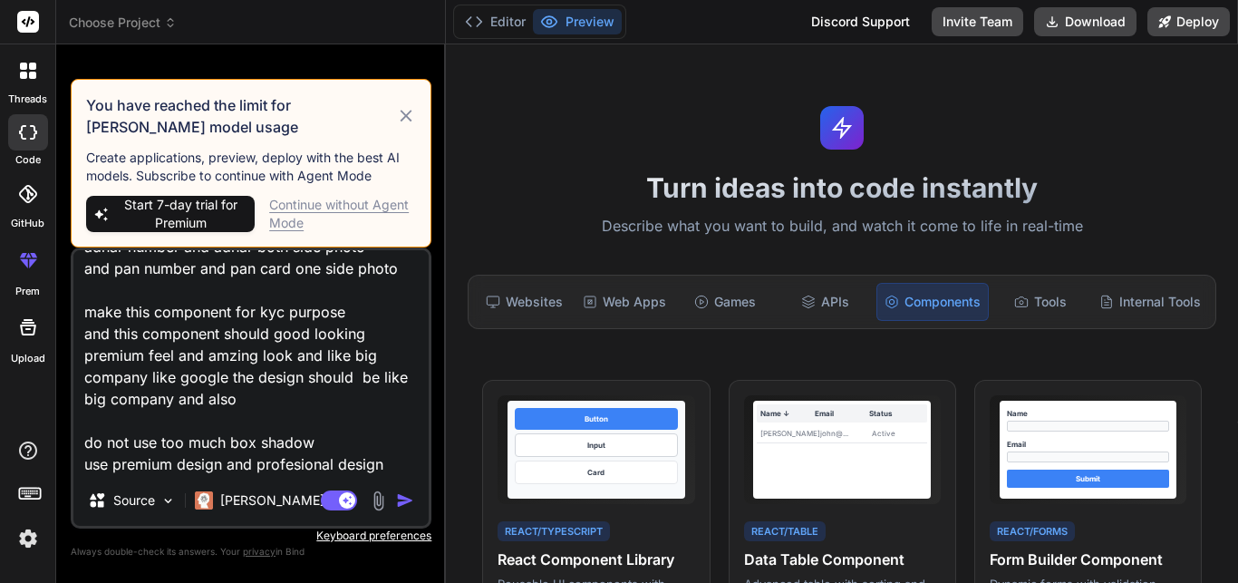
click at [409, 116] on icon at bounding box center [406, 116] width 21 height 22
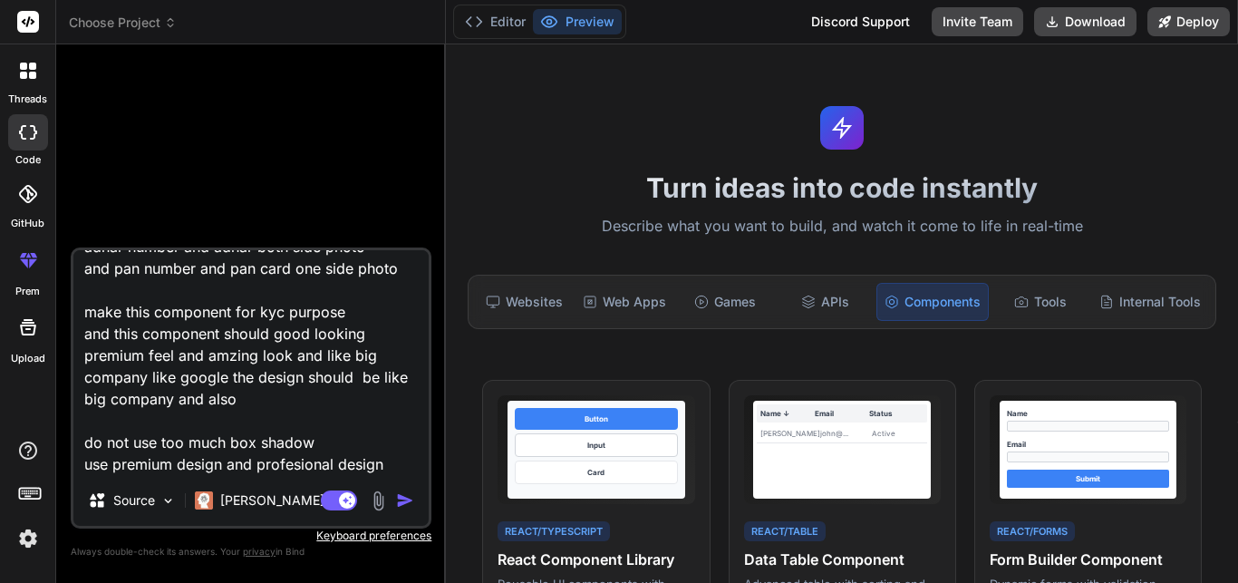
click at [388, 463] on textarea "make a component in this component i will ask user adhar number and adhar both …" at bounding box center [250, 362] width 355 height 225
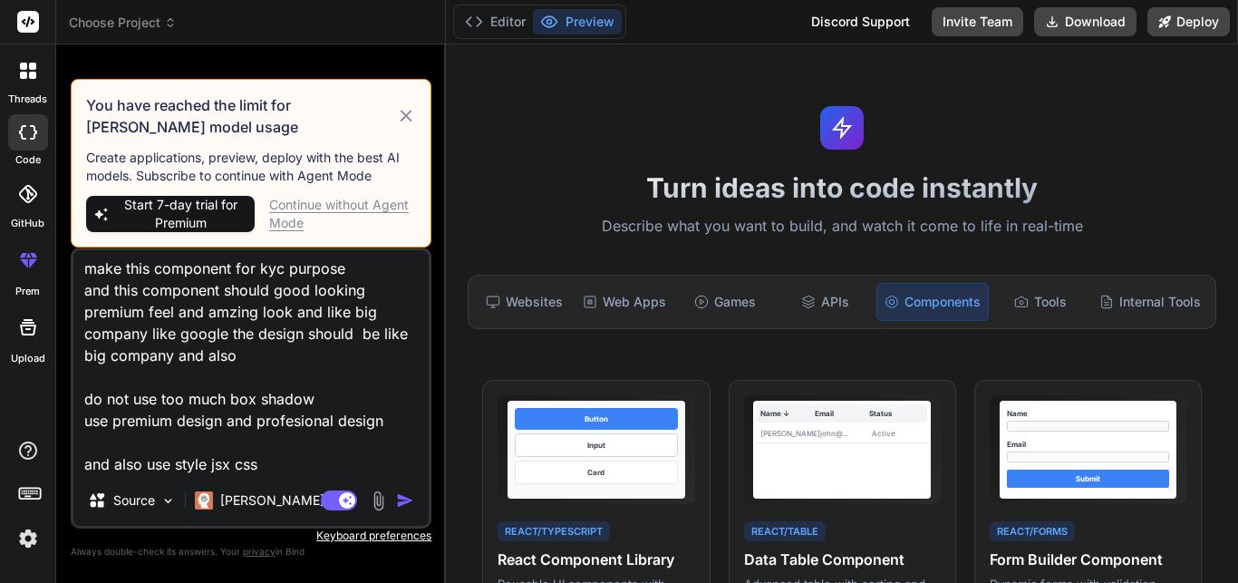
click at [331, 203] on div "Continue without Agent Mode" at bounding box center [342, 214] width 147 height 36
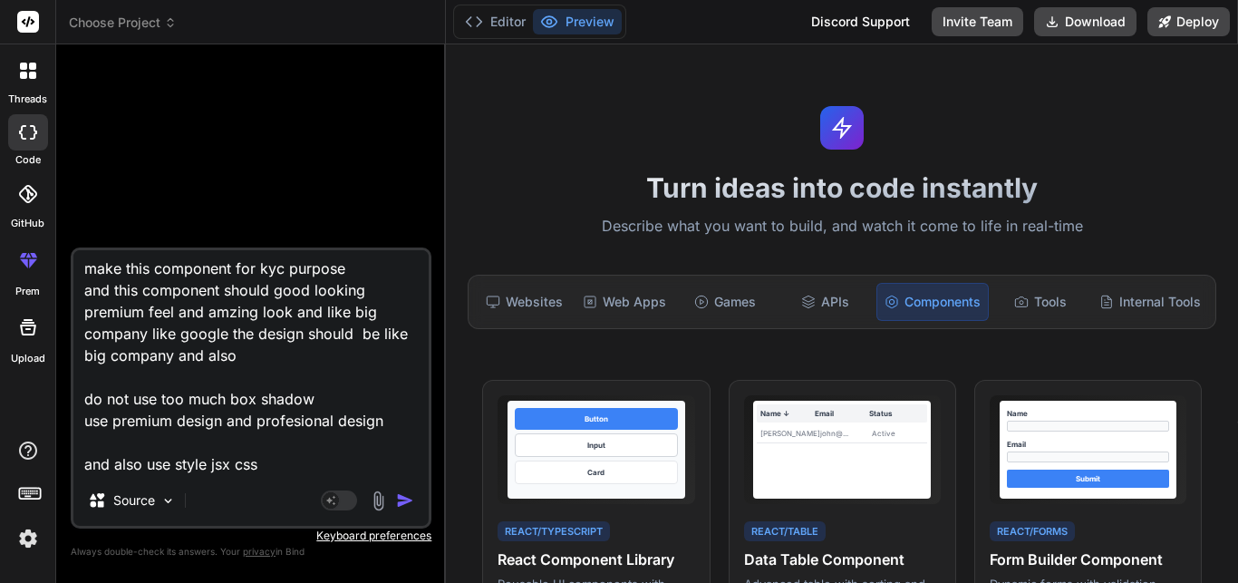
click at [303, 463] on textarea "make a component in this component i will ask user adhar number and adhar both …" at bounding box center [250, 362] width 355 height 225
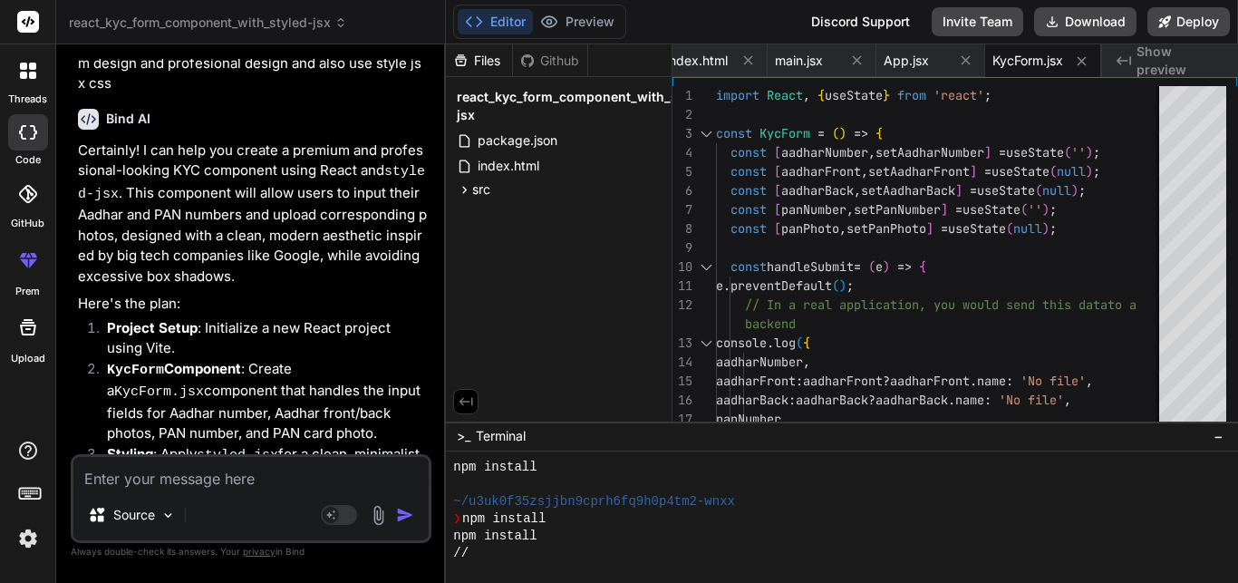
scroll to position [0, 0]
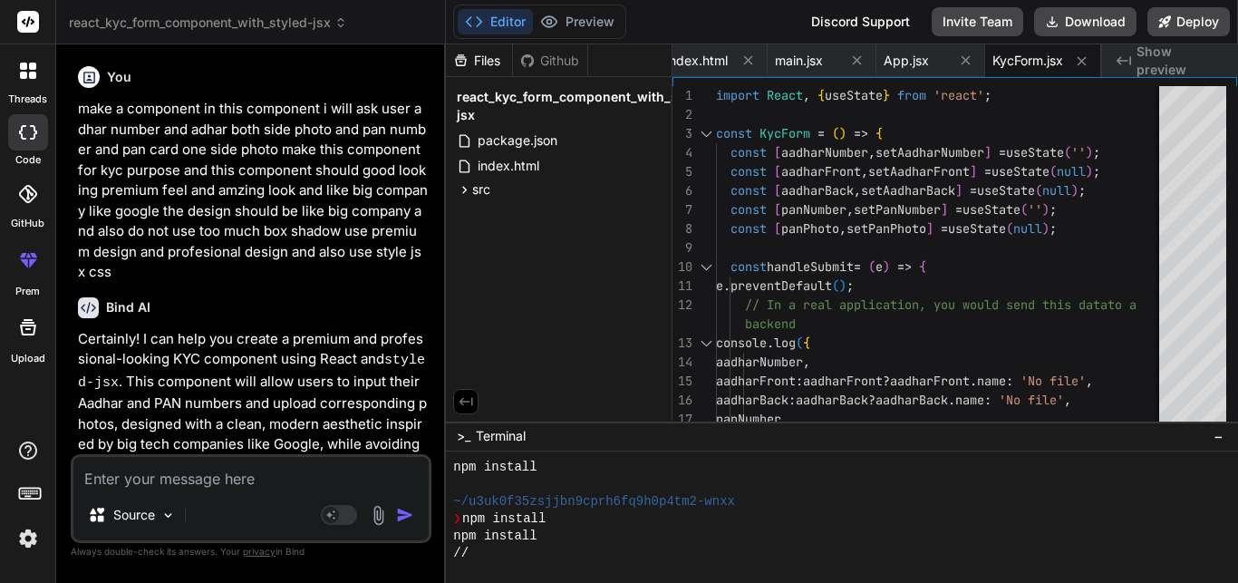
drag, startPoint x: 73, startPoint y: 110, endPoint x: 150, endPoint y: 263, distance: 171.1
click at [150, 263] on div "You make a component in this component i will ask user adhar number and adhar b…" at bounding box center [251, 320] width 361 height 523
click at [150, 263] on p "make a component in this component i will ask user adhar number and adhar both …" at bounding box center [253, 191] width 350 height 184
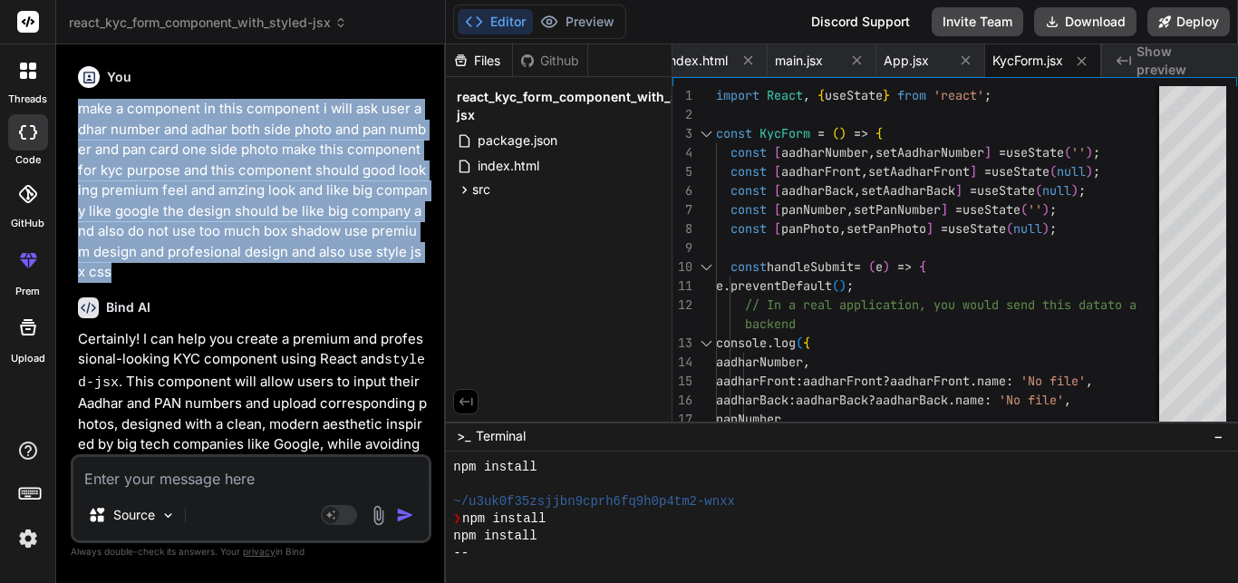
drag, startPoint x: 104, startPoint y: 270, endPoint x: 77, endPoint y: 103, distance: 169.0
click at [77, 103] on div "You make a component in this component i will ask user adhar number and adhar b…" at bounding box center [252, 256] width 357 height 395
copy p "make a component in this component i will ask user adhar number and adhar both …"
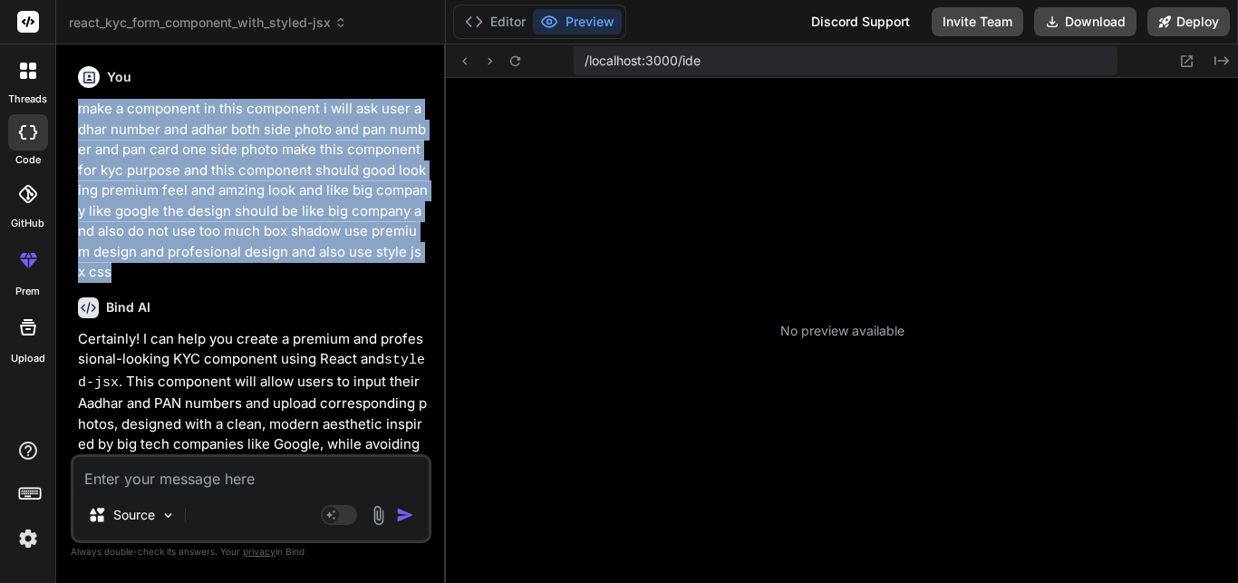
click at [26, 542] on img at bounding box center [28, 538] width 31 height 31
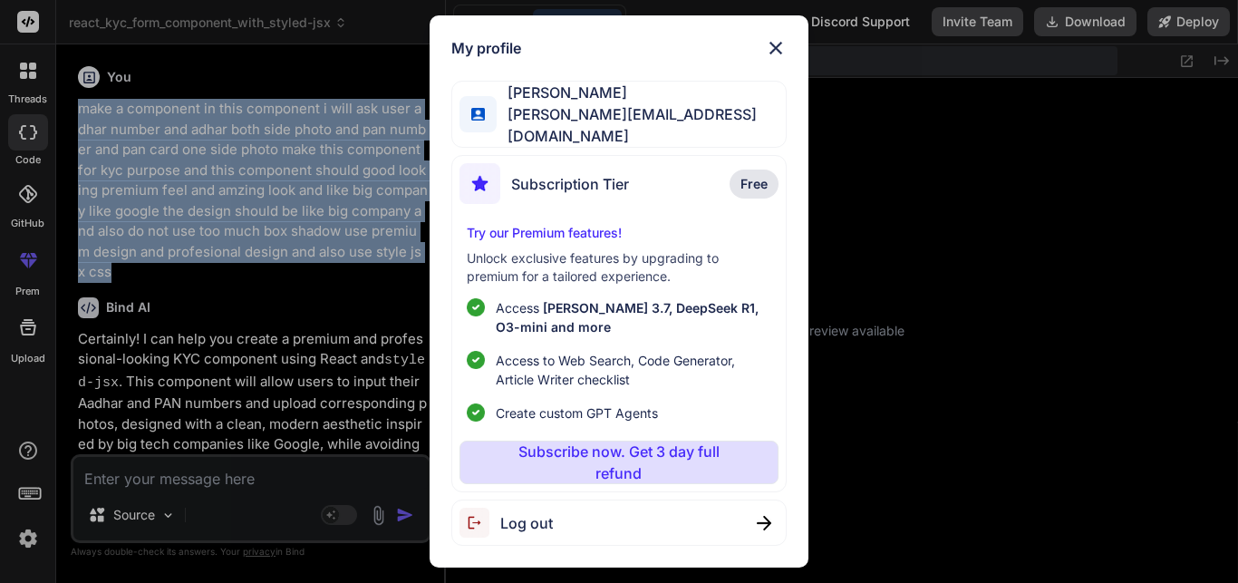
scroll to position [517, 0]
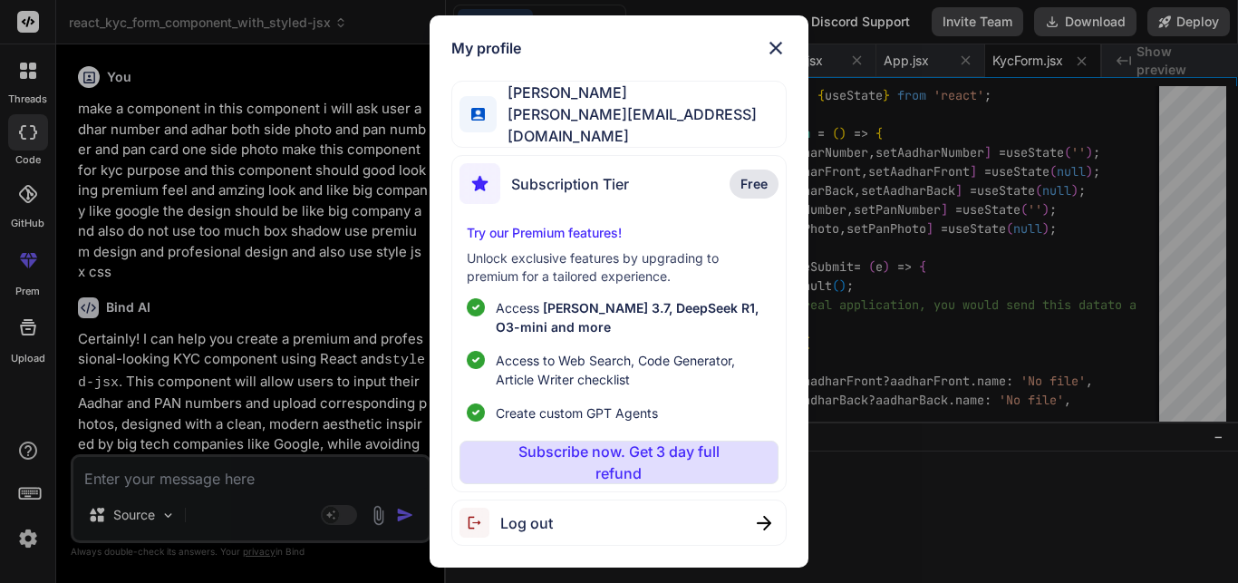
click at [533, 519] on span "Log out" at bounding box center [526, 523] width 53 height 22
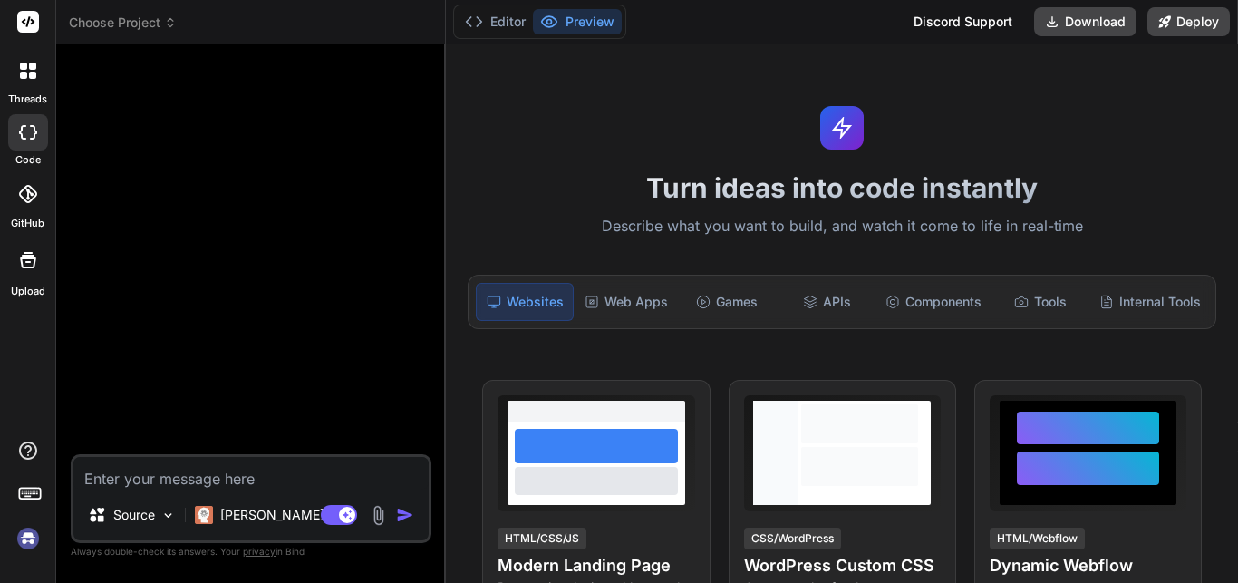
scroll to position [775, 0]
click at [936, 306] on div "Components" at bounding box center [933, 302] width 111 height 38
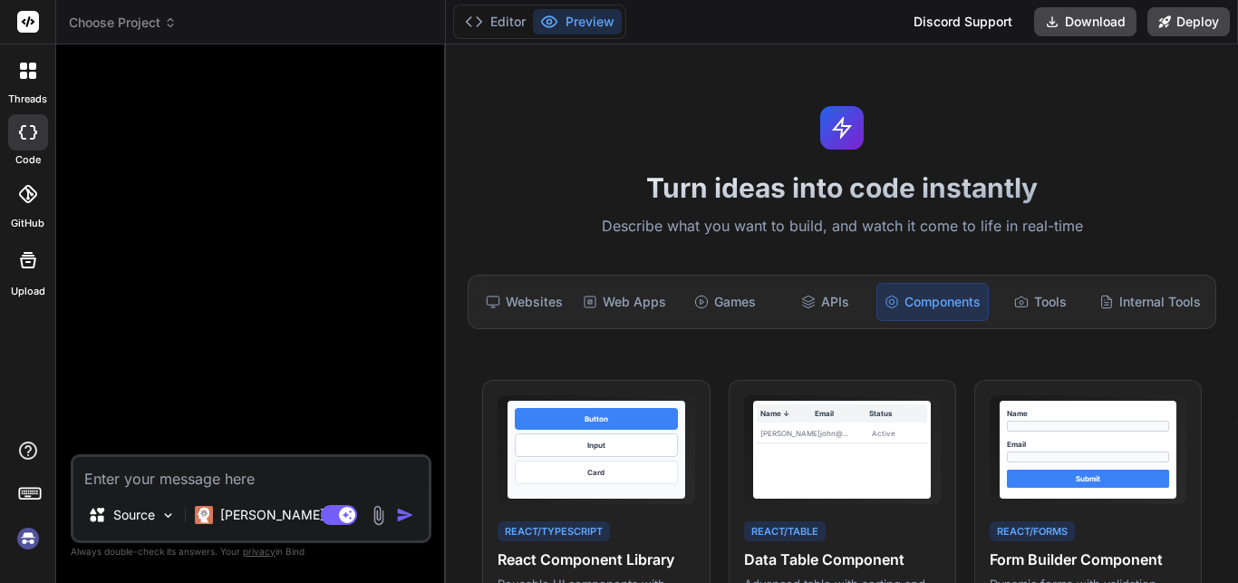
click at [27, 535] on img at bounding box center [28, 538] width 31 height 31
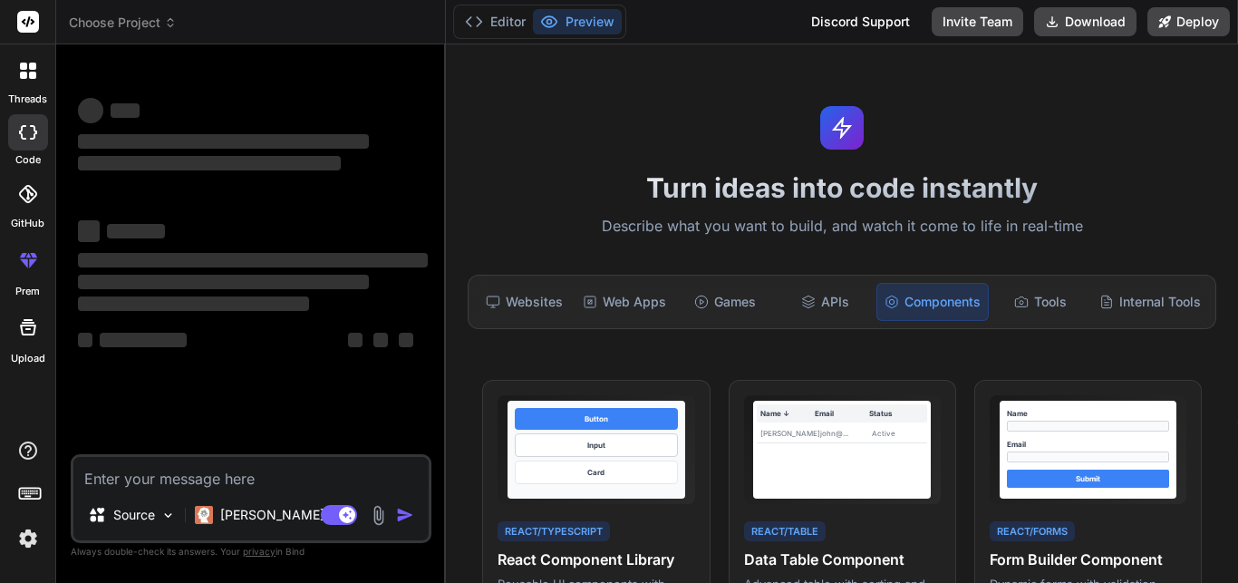
click at [253, 475] on textarea at bounding box center [250, 473] width 355 height 33
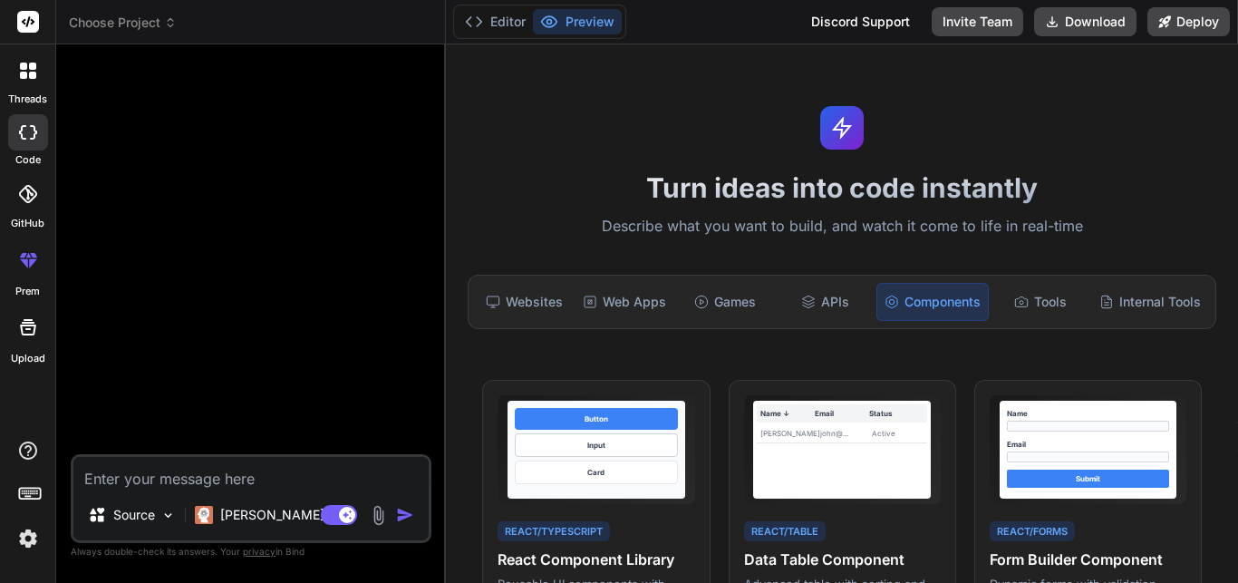
paste textarea "make a component in this component i will ask user adhar number and adhar both …"
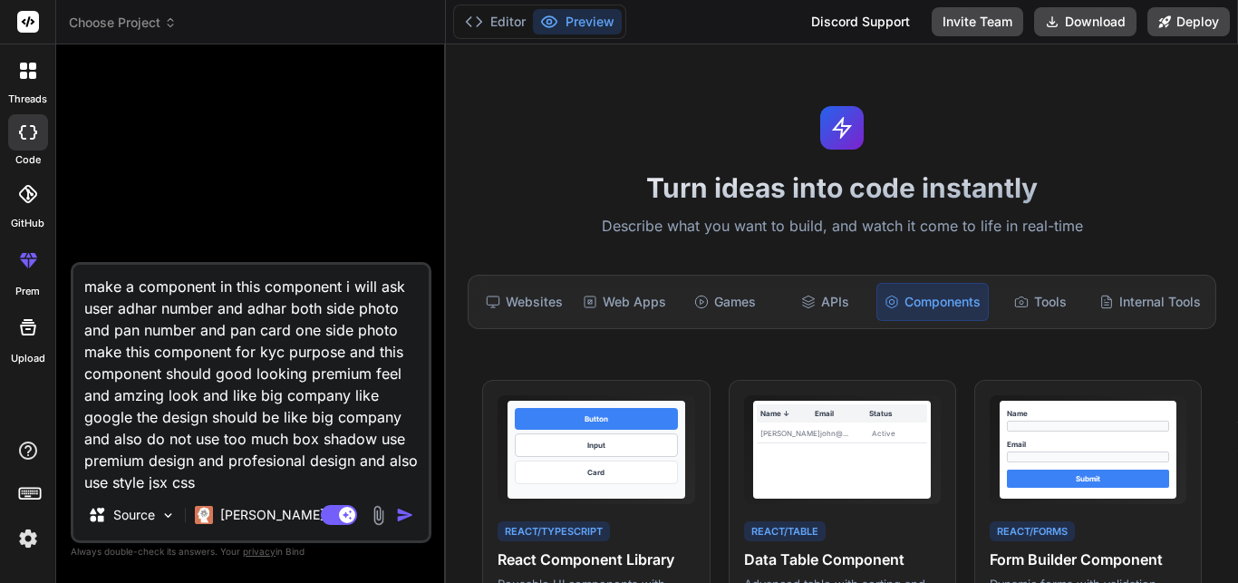
scroll to position [2, 0]
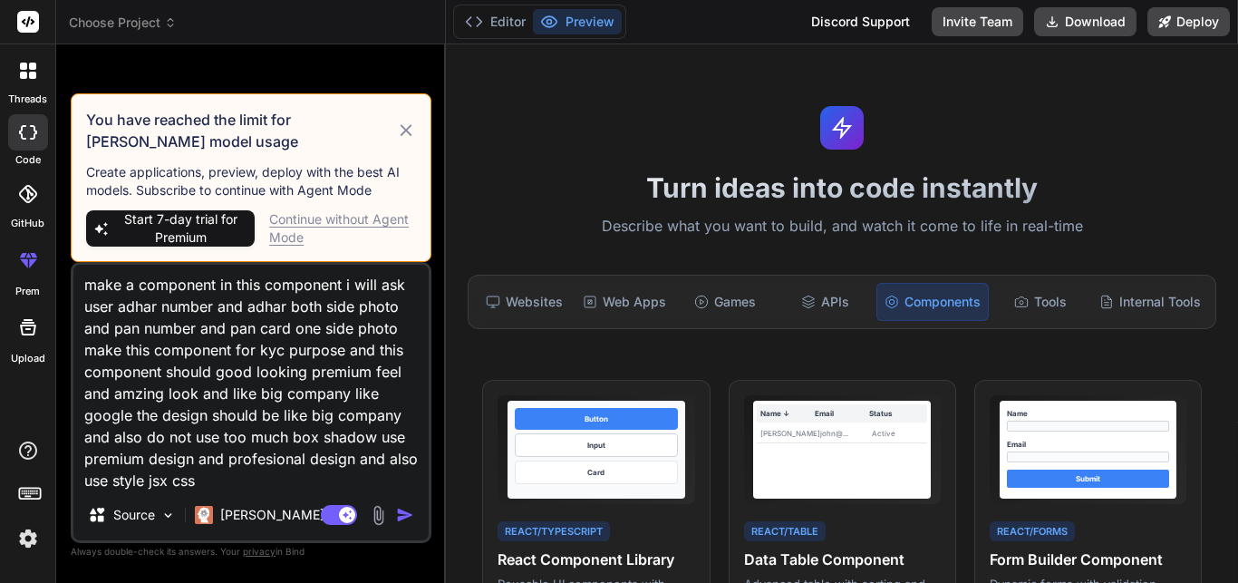
click at [270, 484] on textarea "make a component in this component i will ask user adhar number and adhar both …" at bounding box center [250, 377] width 355 height 225
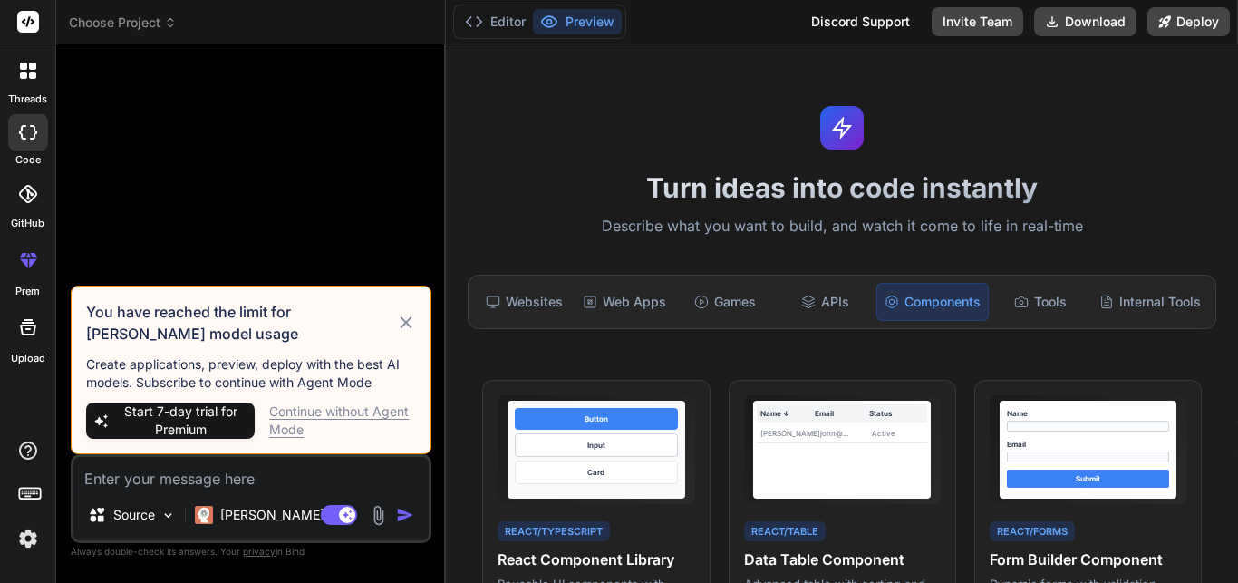
scroll to position [0, 0]
click at [22, 540] on img at bounding box center [28, 538] width 31 height 31
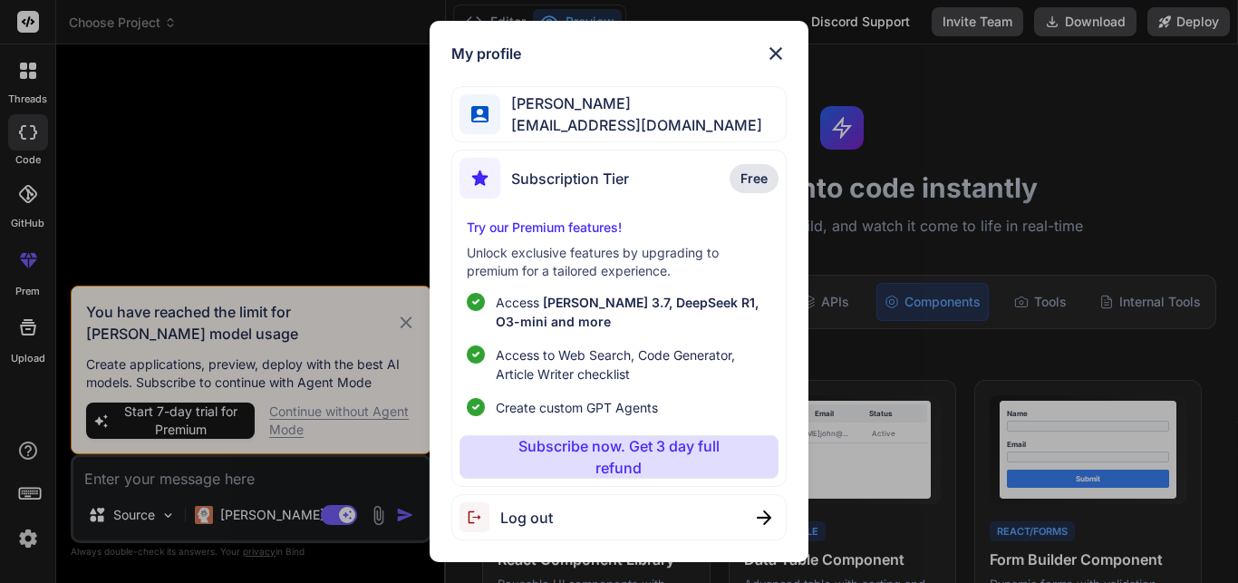
click at [528, 521] on span "Log out" at bounding box center [526, 518] width 53 height 22
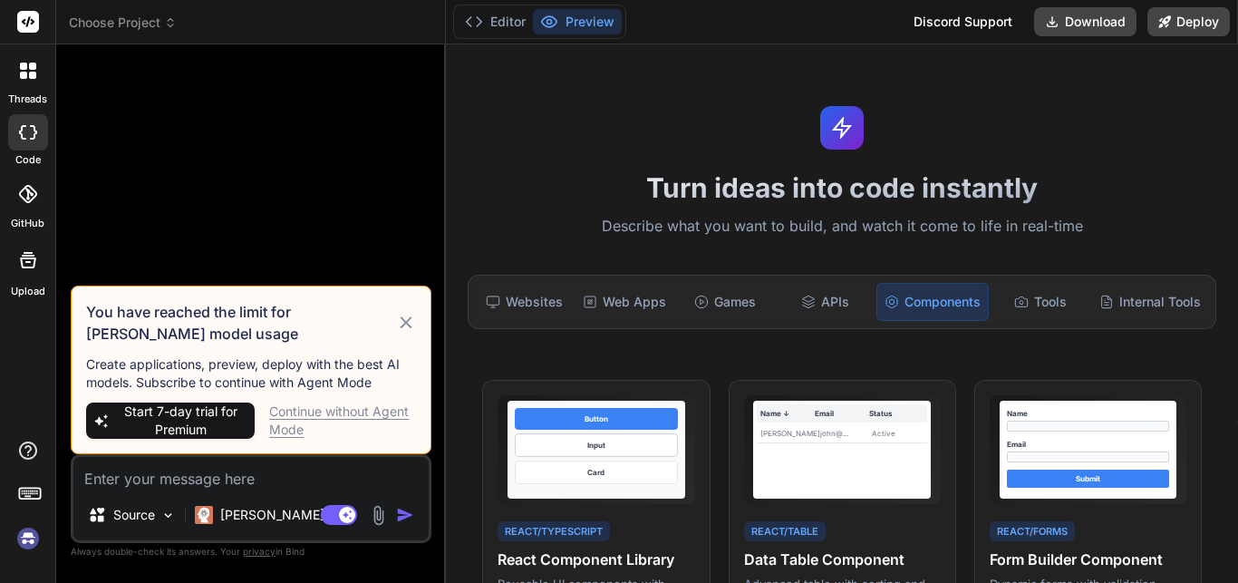
scroll to position [844, 0]
click at [28, 536] on img at bounding box center [28, 538] width 31 height 31
click at [24, 543] on img at bounding box center [28, 538] width 31 height 31
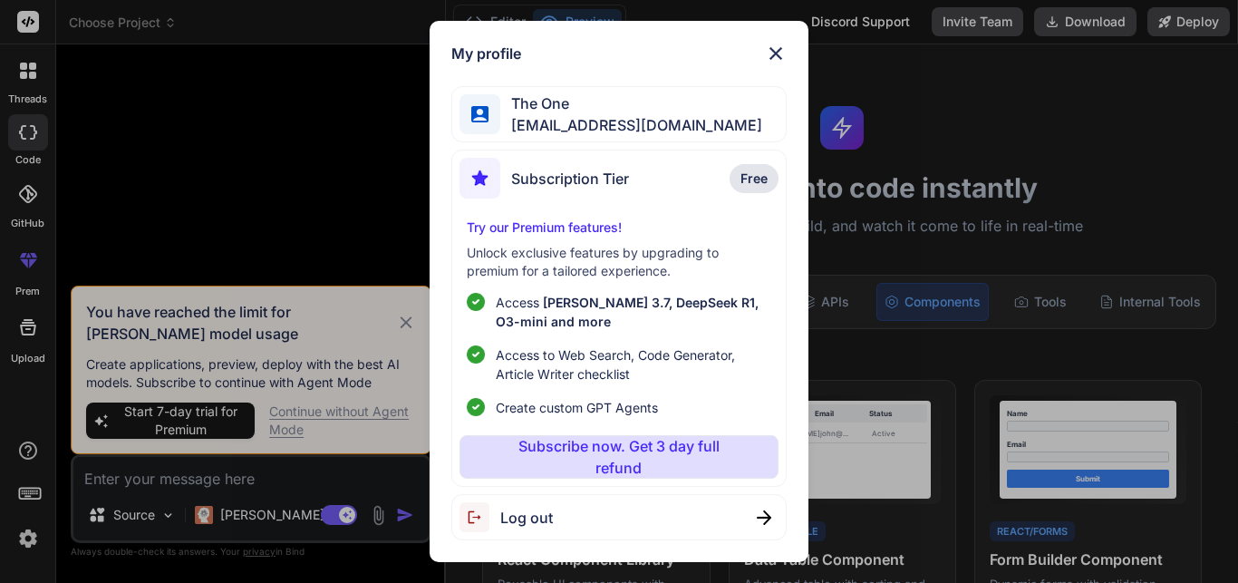
click at [773, 55] on img at bounding box center [776, 54] width 22 height 22
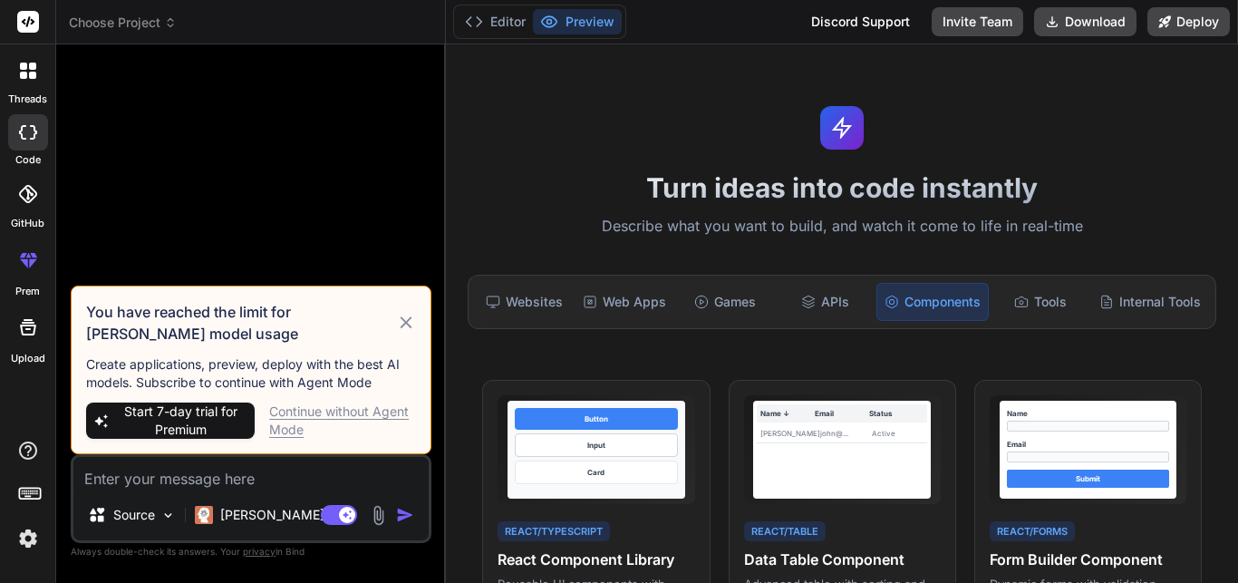
click at [409, 316] on icon at bounding box center [406, 323] width 21 height 22
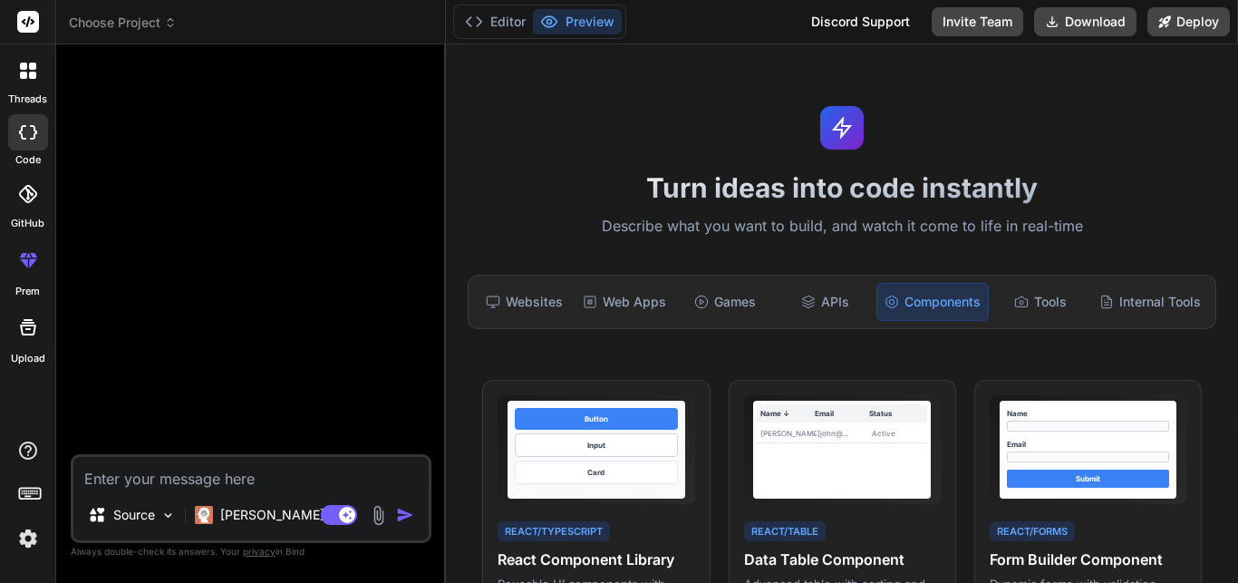
click at [195, 481] on textarea at bounding box center [250, 473] width 355 height 33
paste textarea "make a component in this component i will ask user adhar number and adhar both …"
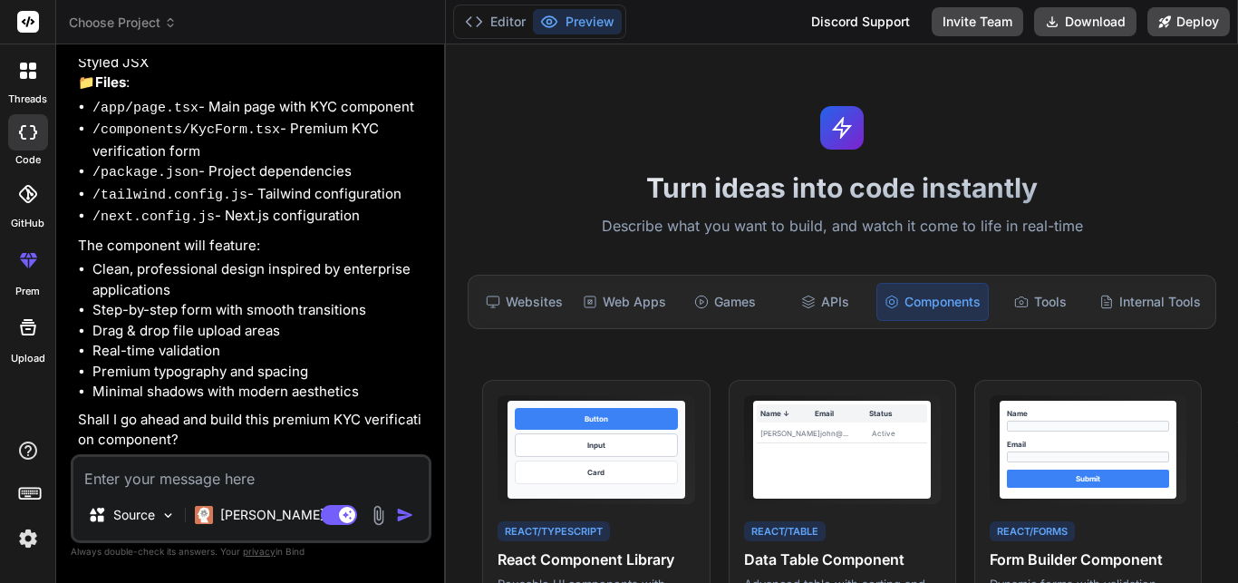
scroll to position [351, 0]
click at [233, 477] on textarea at bounding box center [250, 473] width 355 height 33
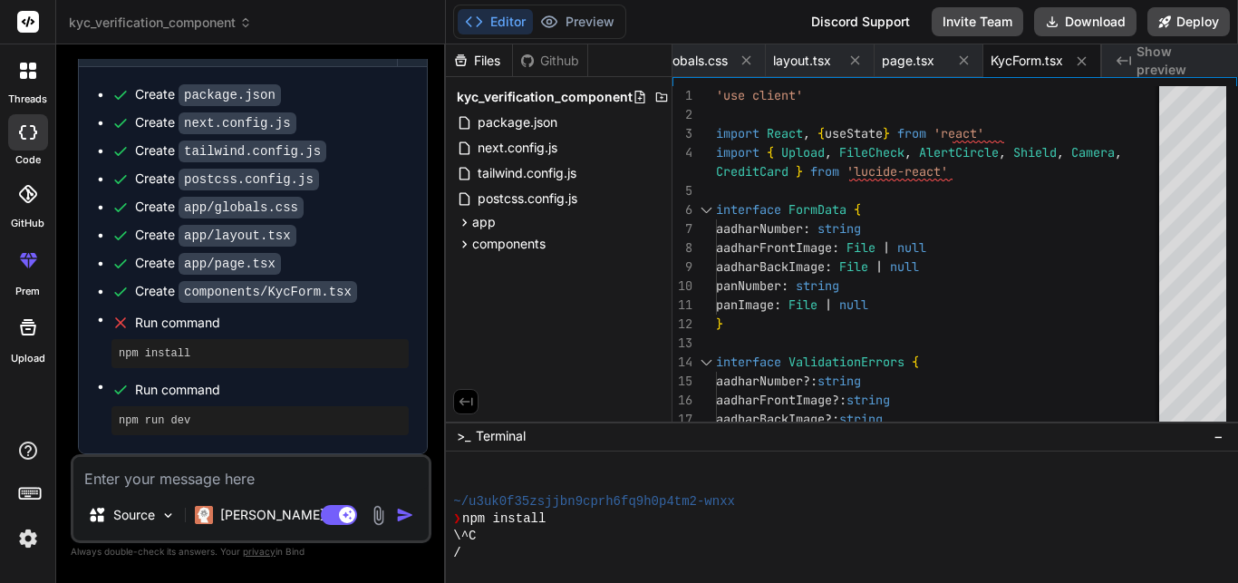
scroll to position [947, 0]
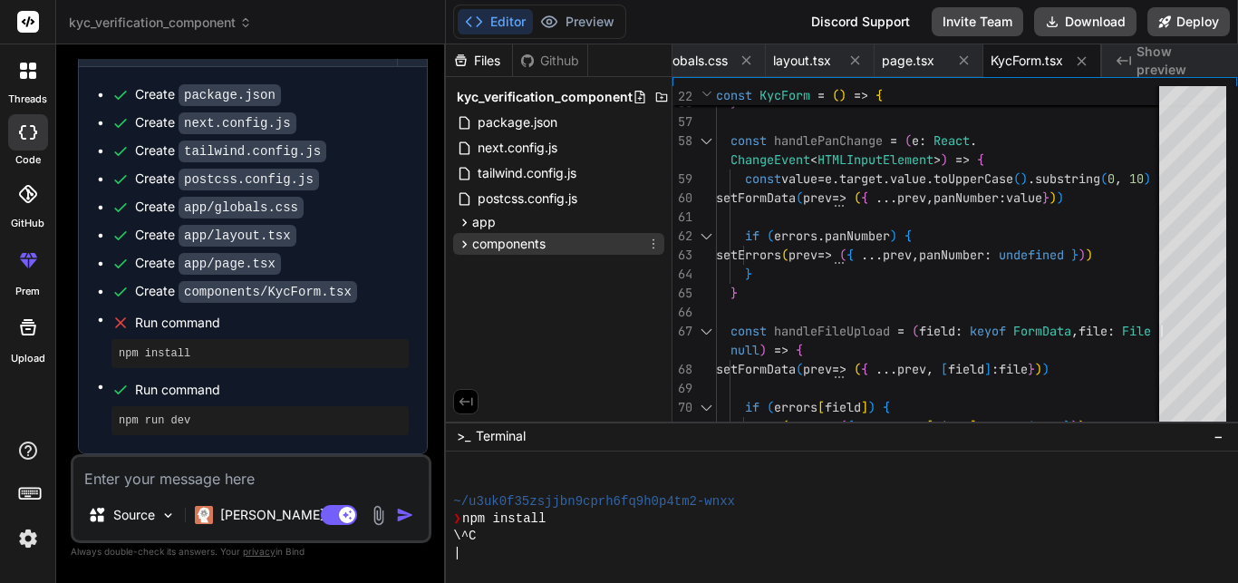
click at [499, 243] on span "components" at bounding box center [508, 244] width 73 height 18
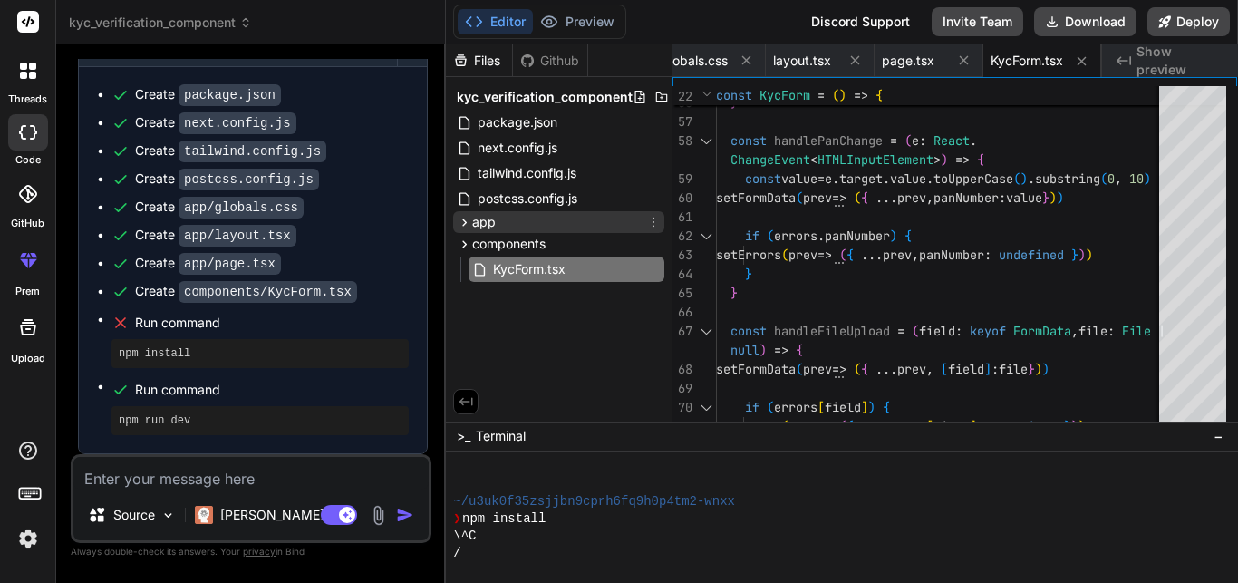
click at [502, 221] on div "app" at bounding box center [558, 222] width 211 height 22
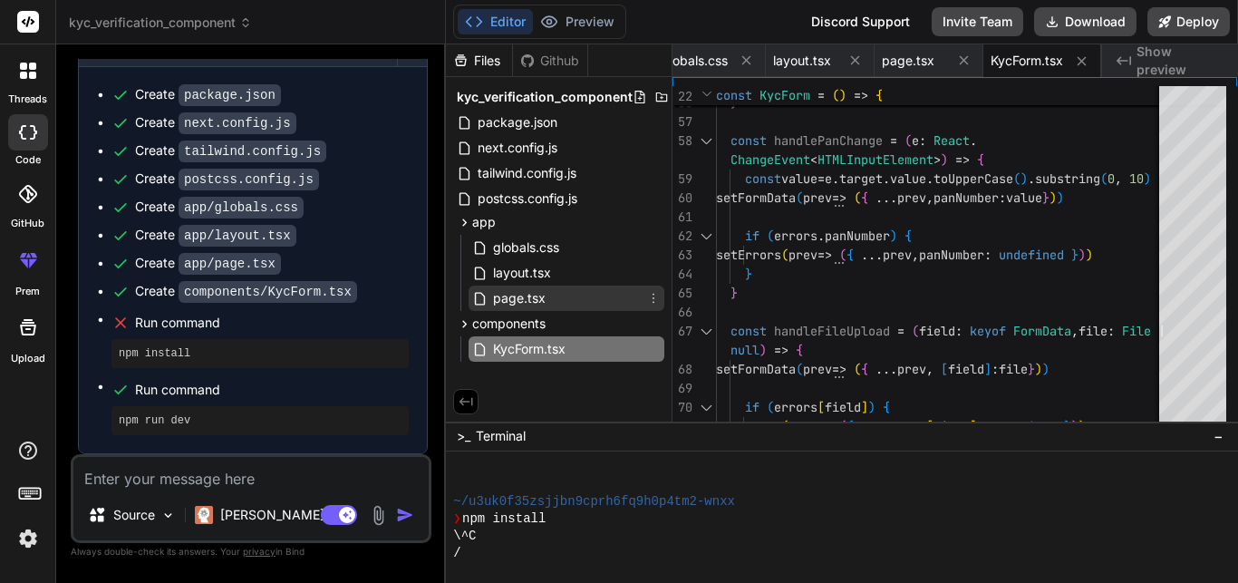
click at [524, 297] on span "page.tsx" at bounding box center [519, 298] width 56 height 22
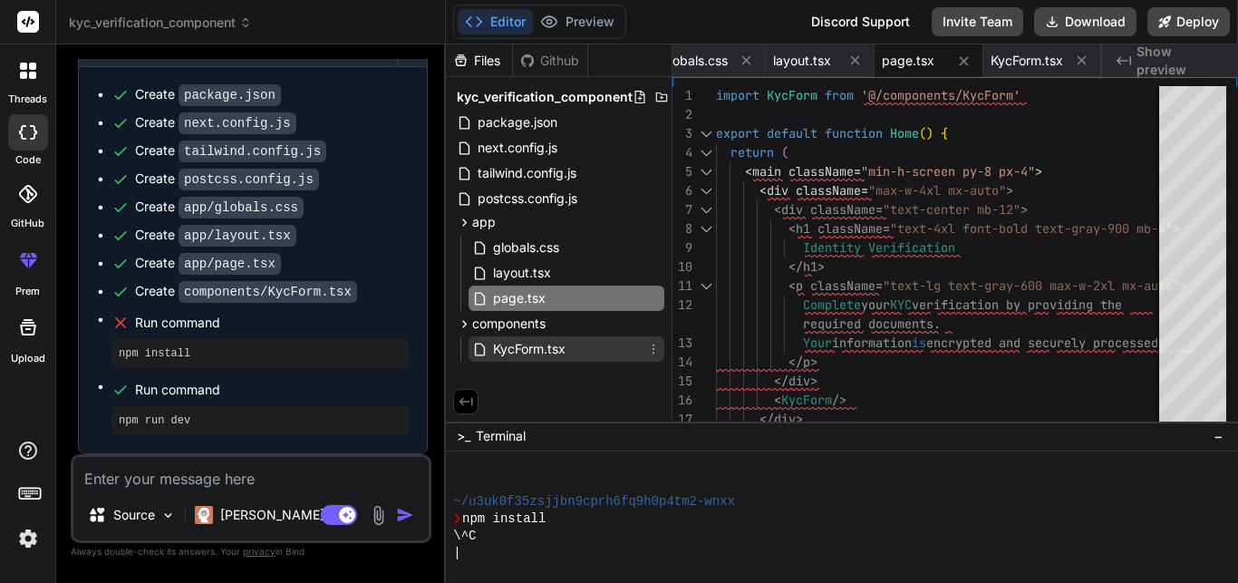
click at [538, 353] on span "KycForm.tsx" at bounding box center [529, 349] width 76 height 22
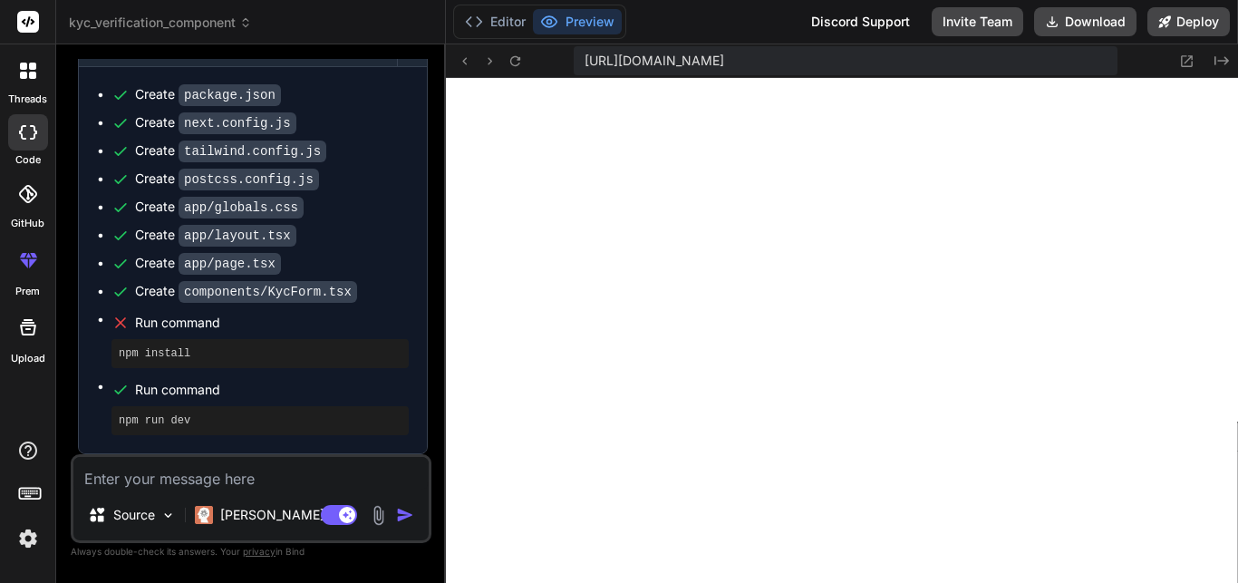
scroll to position [2170, 0]
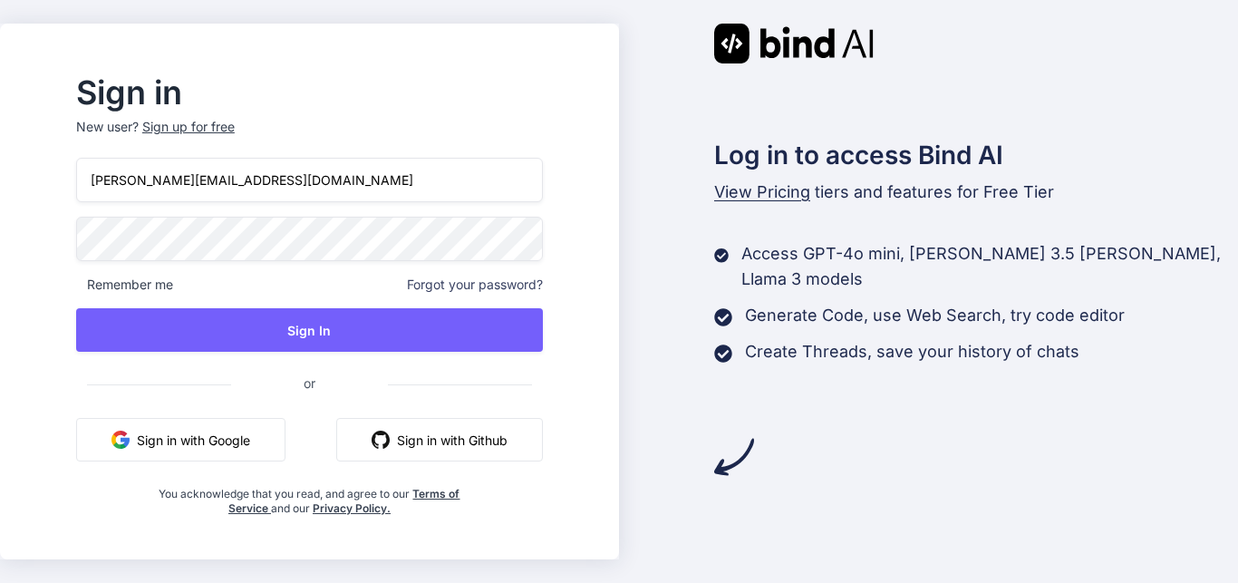
click at [244, 442] on button "Sign in with Google" at bounding box center [180, 440] width 209 height 44
click at [257, 452] on button "Sign in with Google" at bounding box center [180, 440] width 209 height 44
click at [261, 439] on button "Sign in with Google" at bounding box center [180, 440] width 209 height 44
click at [326, 396] on span "or" at bounding box center [309, 383] width 157 height 44
click at [267, 437] on button "Sign in with Google" at bounding box center [180, 440] width 209 height 44
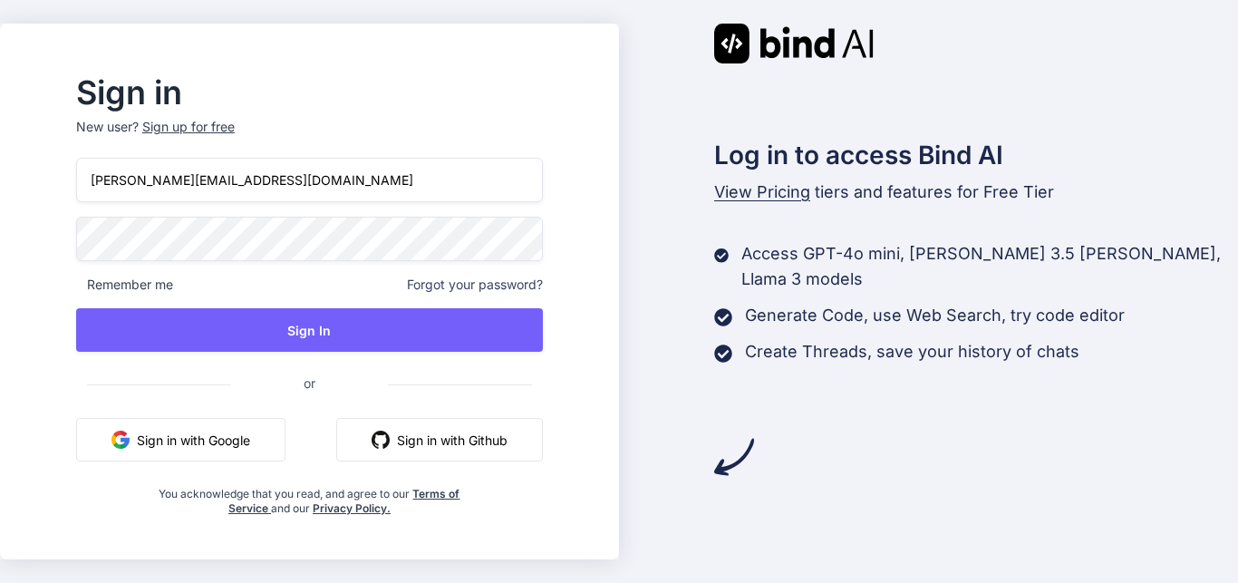
click at [210, 443] on button "Sign in with Google" at bounding box center [180, 440] width 209 height 44
